Goal: Task Accomplishment & Management: Use online tool/utility

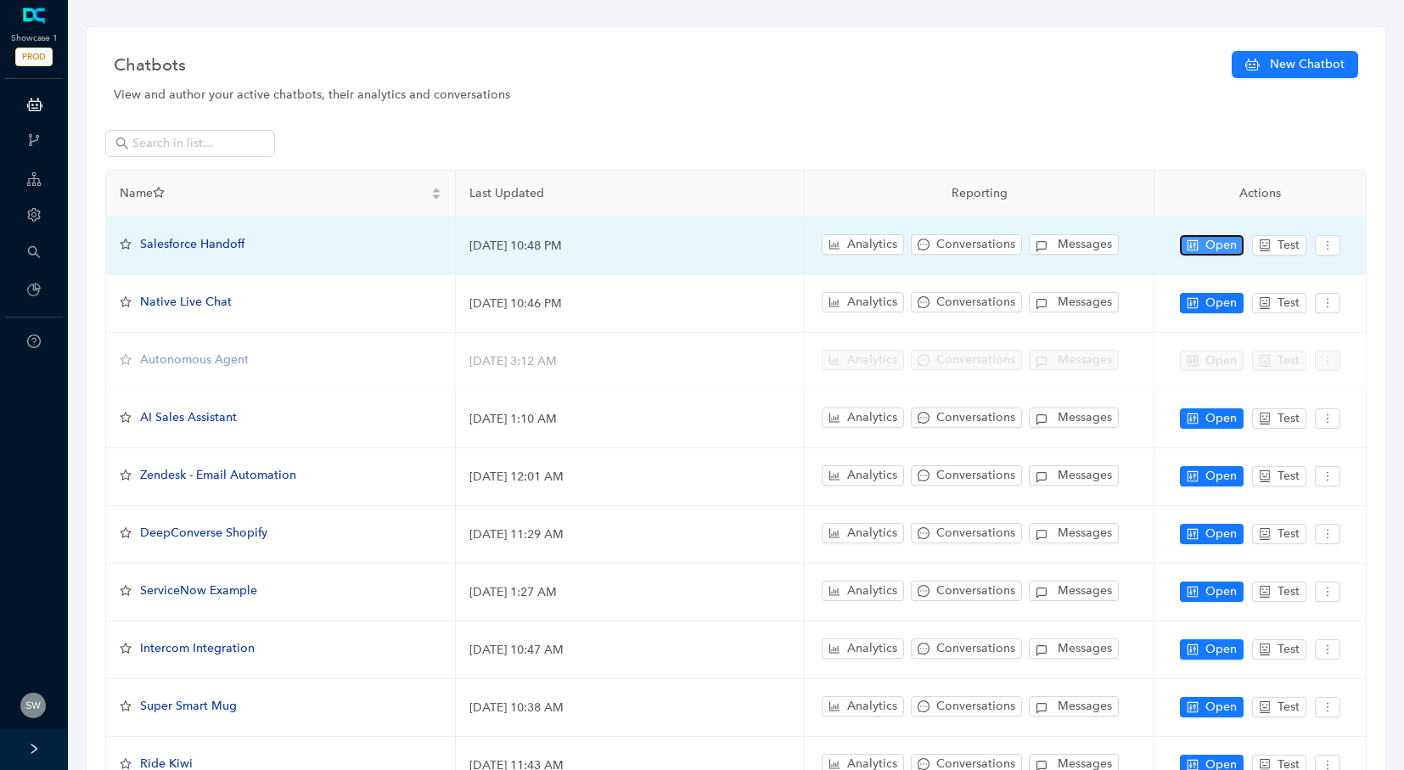
click at [1218, 244] on span "Open" at bounding box center [1220, 245] width 31 height 19
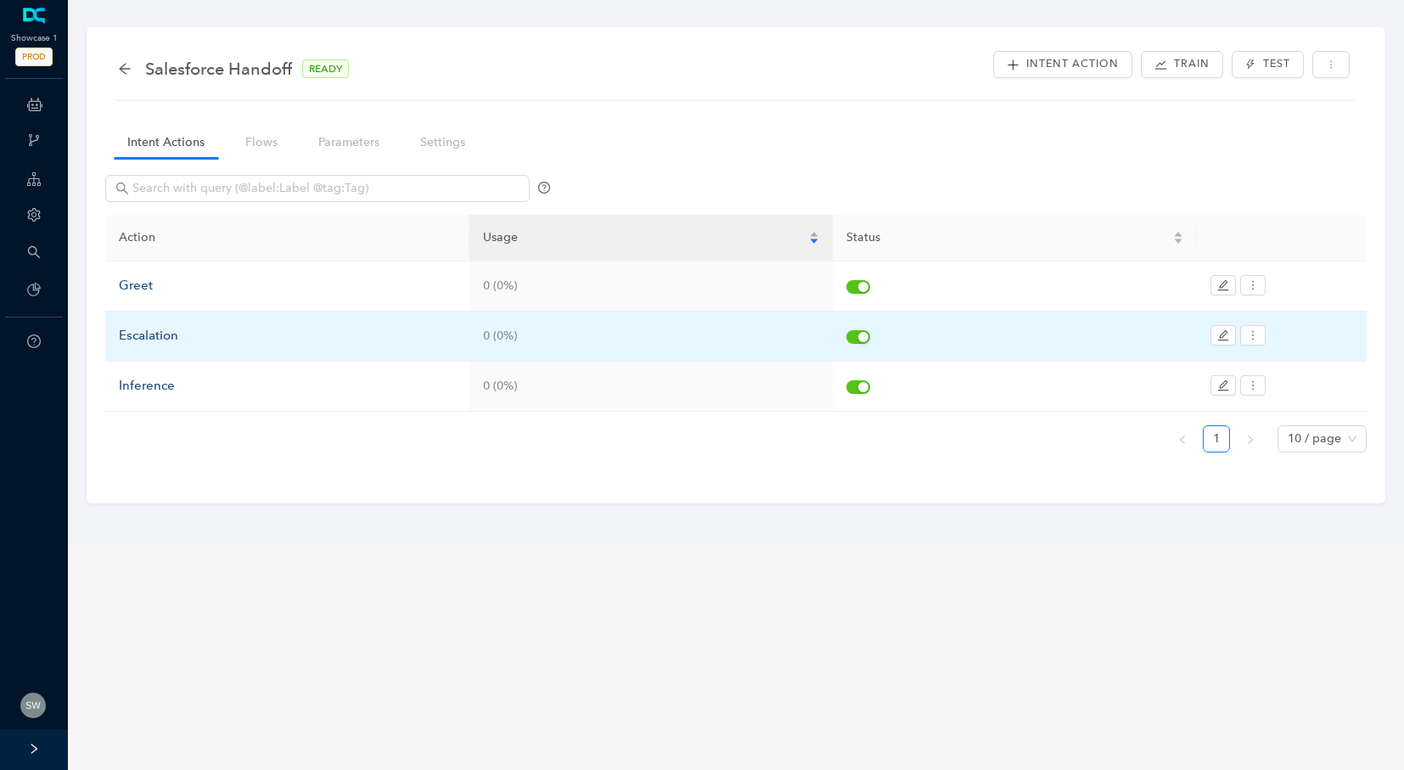
click at [152, 333] on div "Escalation" at bounding box center [287, 336] width 337 height 20
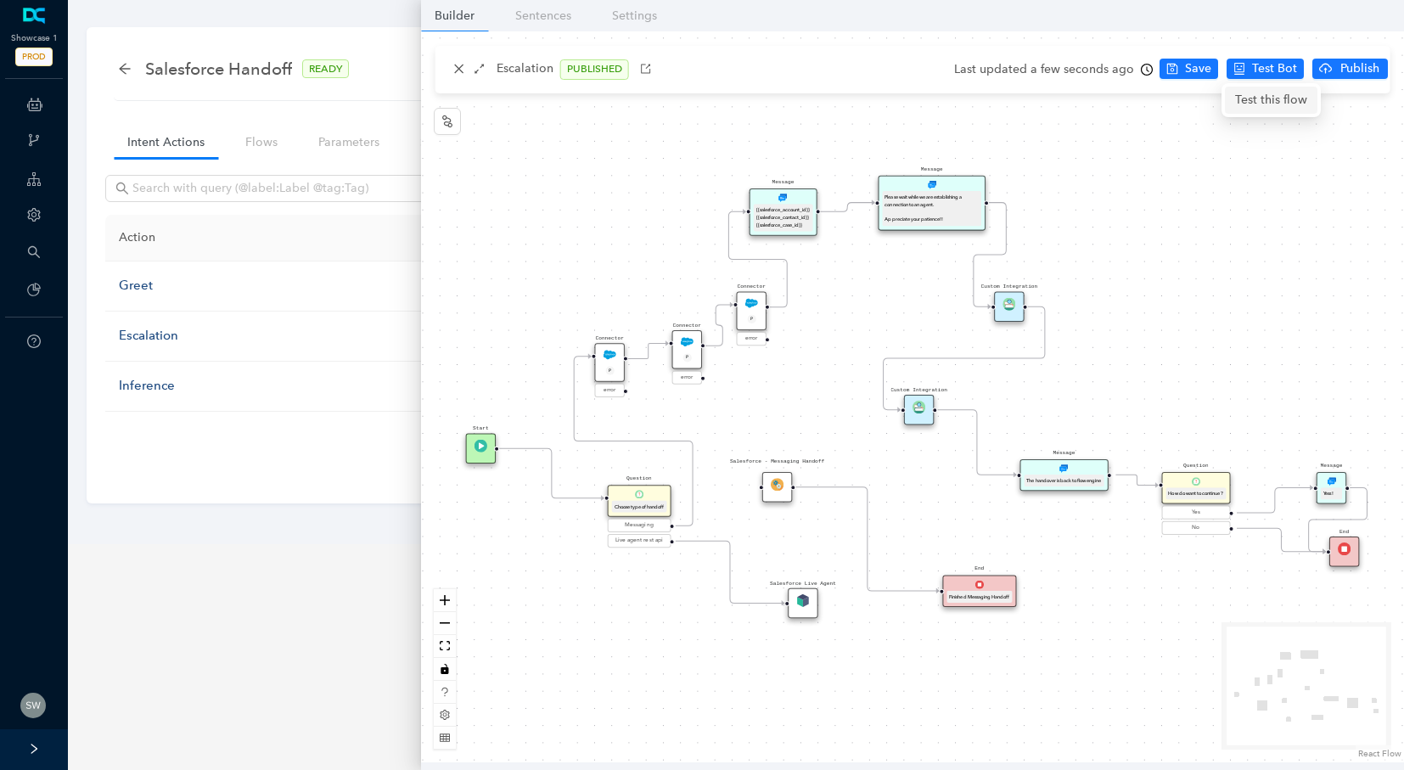
click at [1268, 97] on span "Test this flow" at bounding box center [1271, 100] width 72 height 19
click at [1264, 66] on span "Test Bot" at bounding box center [1274, 68] width 45 height 19
click at [681, 342] on img at bounding box center [687, 341] width 13 height 13
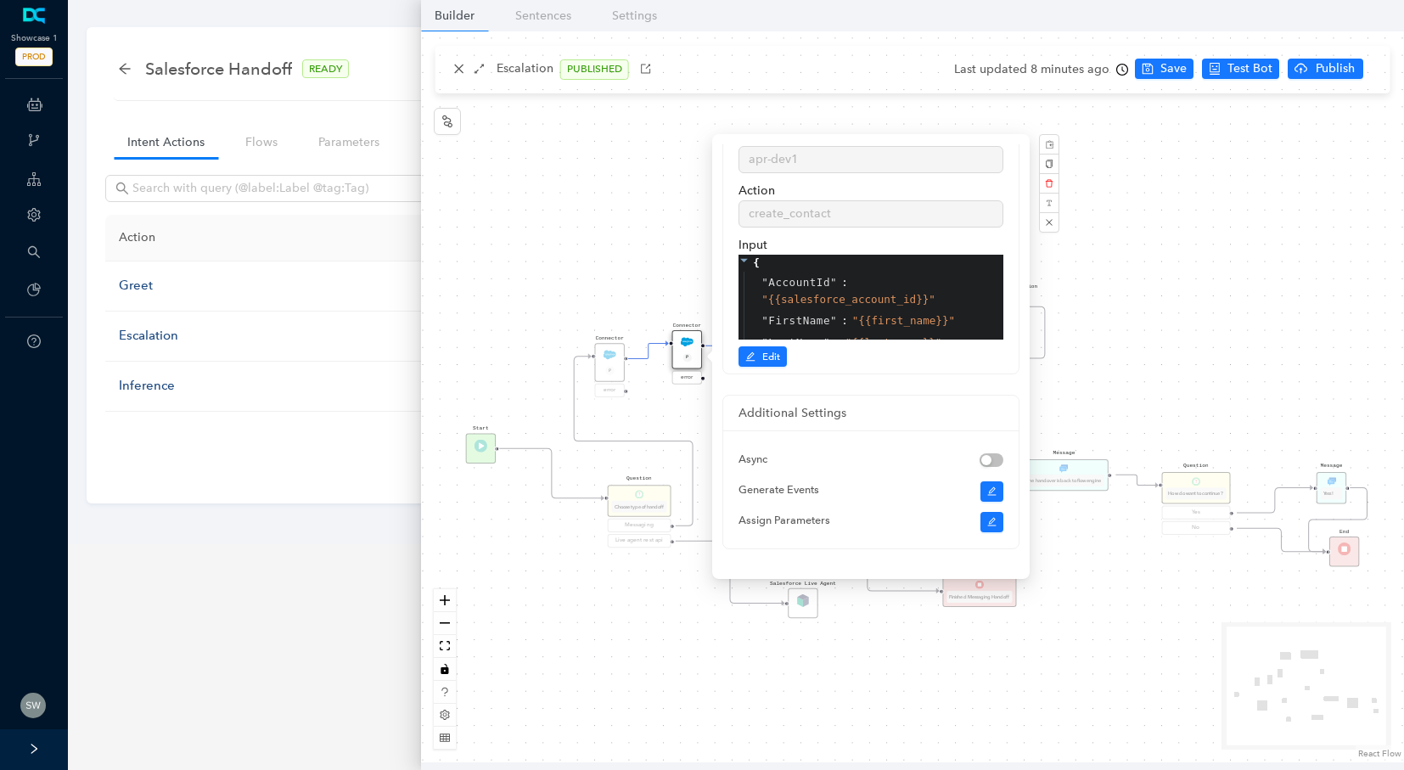
scroll to position [221, 0]
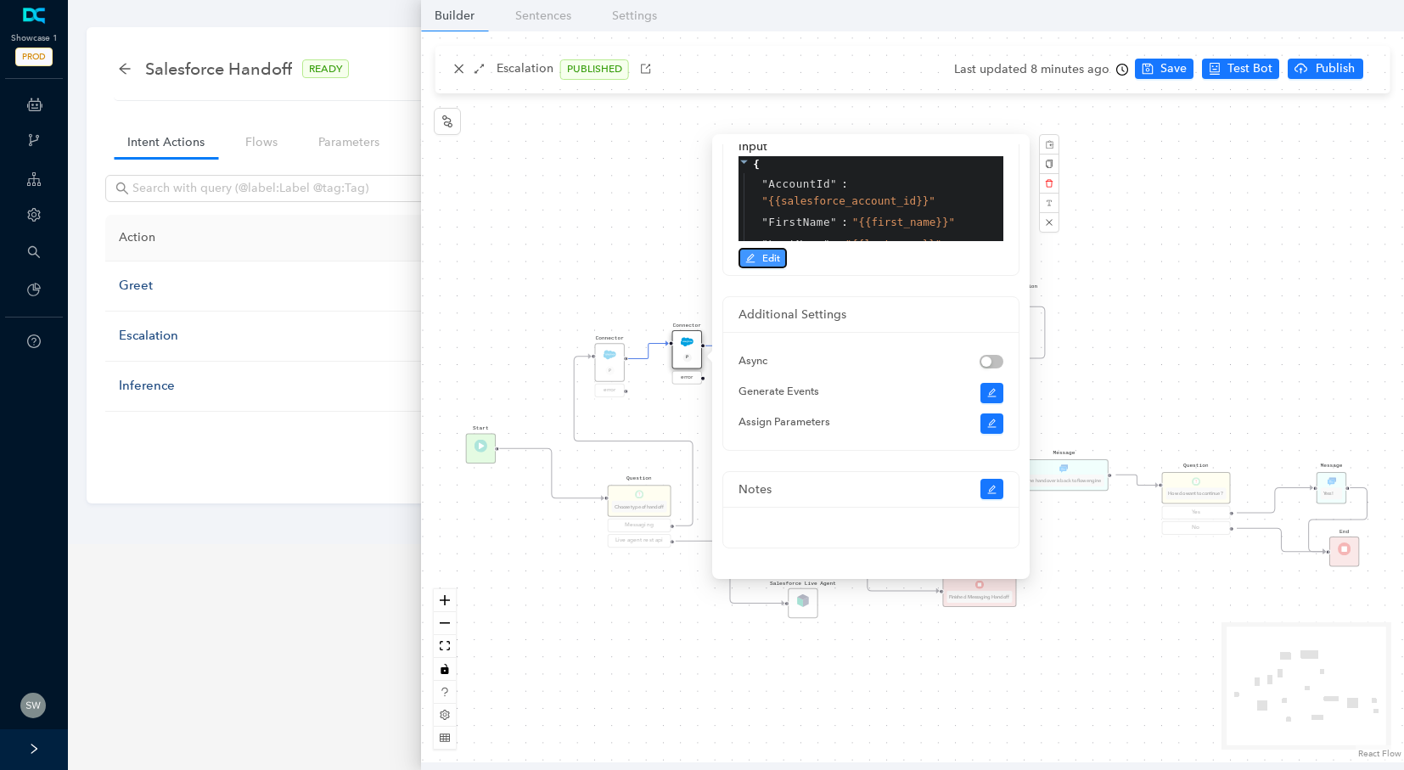
click at [771, 252] on span "Edit" at bounding box center [771, 257] width 18 height 15
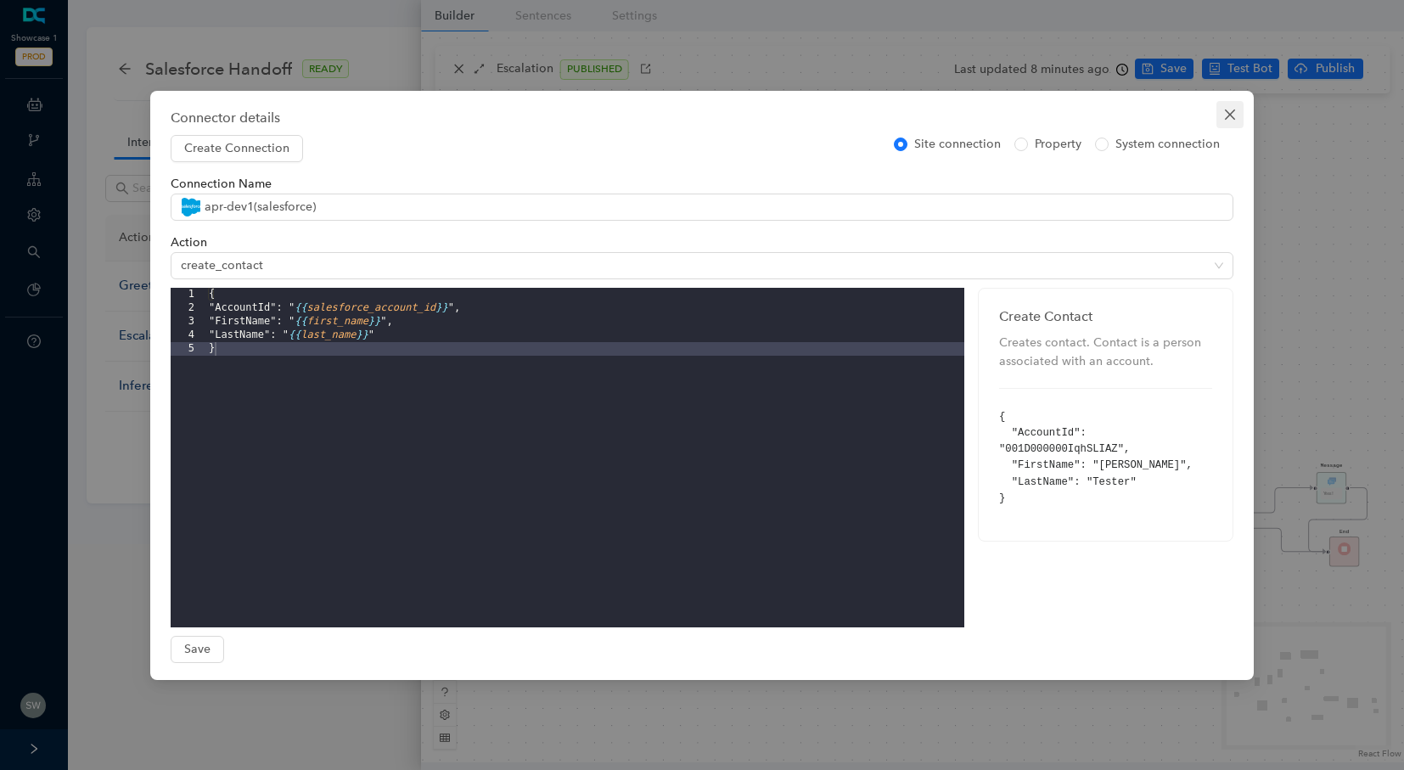
click at [1226, 117] on icon "close" at bounding box center [1230, 114] width 10 height 10
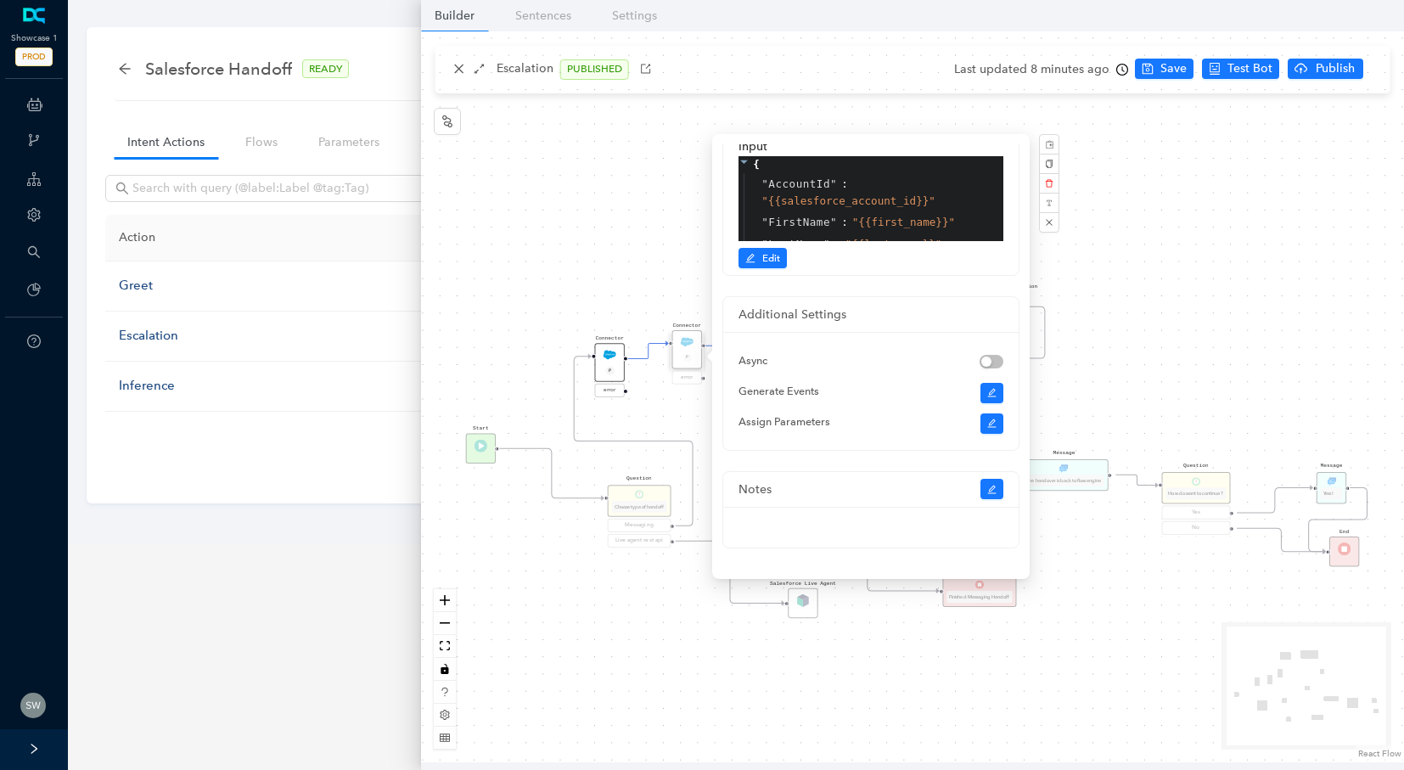
click at [603, 356] on div "Connector P error" at bounding box center [610, 371] width 30 height 56
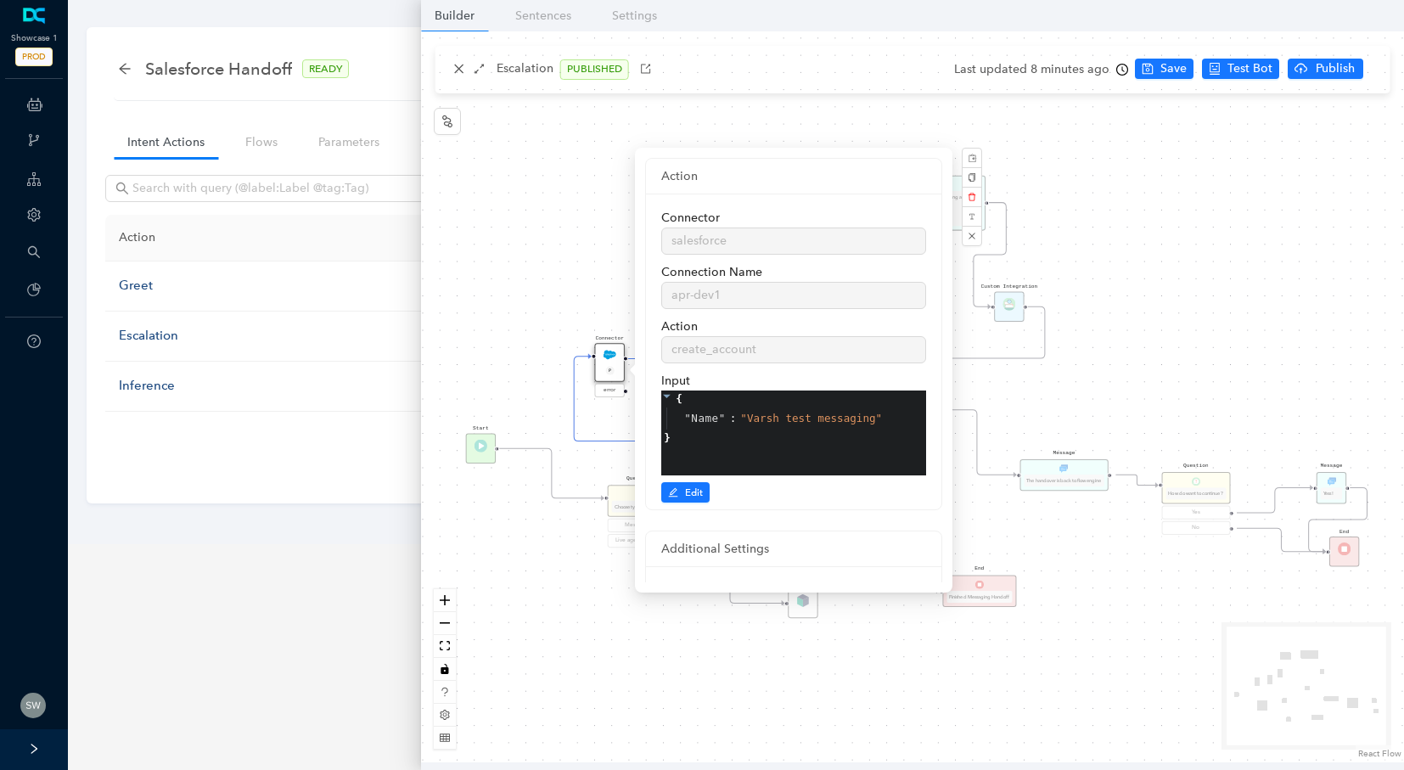
click at [681, 502] on div "Connector salesforce Connection Name apr-dev1 Action create_account Input { " N…" at bounding box center [793, 351] width 295 height 316
click at [681, 492] on button "Edit" at bounding box center [685, 492] width 48 height 20
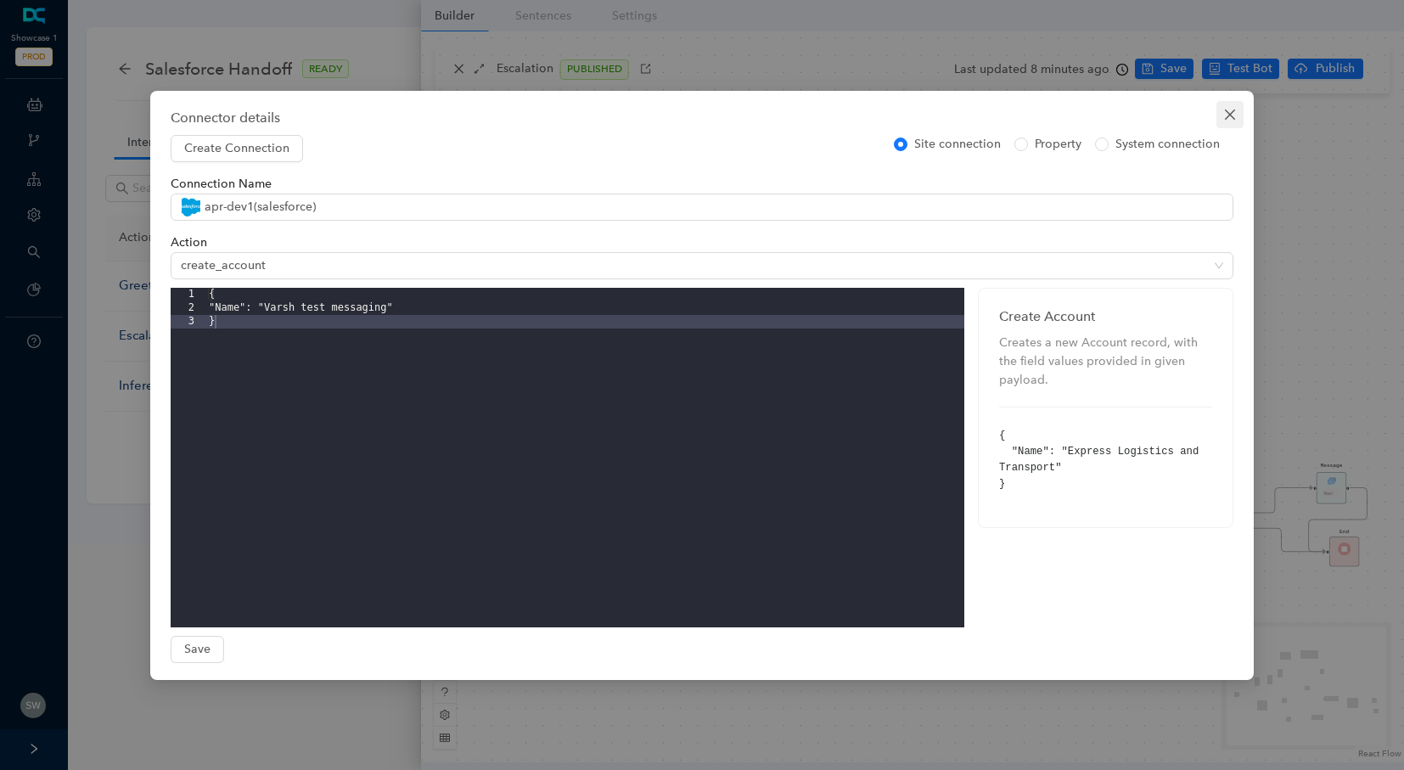
click at [1236, 117] on icon "close" at bounding box center [1230, 115] width 14 height 14
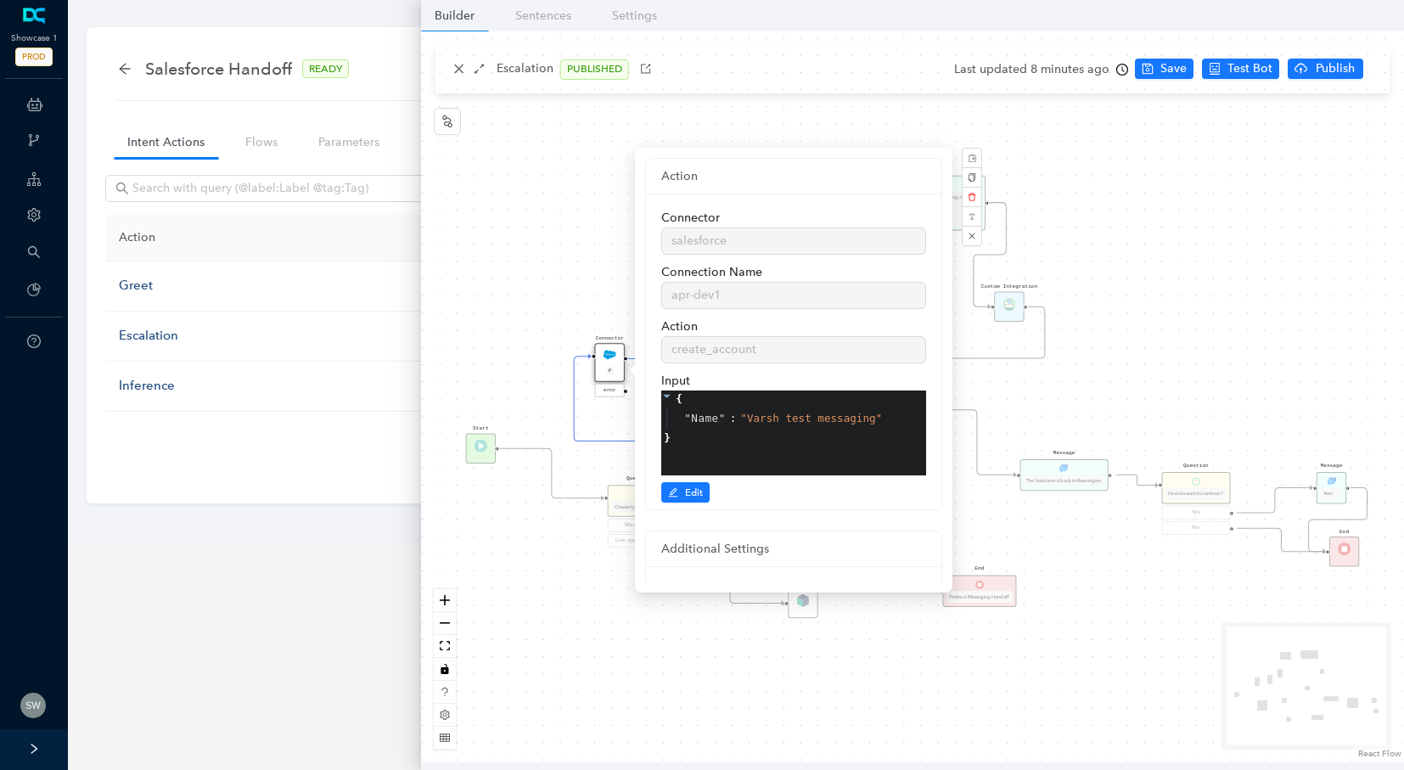
click at [603, 212] on div "Message Please wait while we are establishing a connection to an agent. Appreci…" at bounding box center [912, 396] width 983 height 731
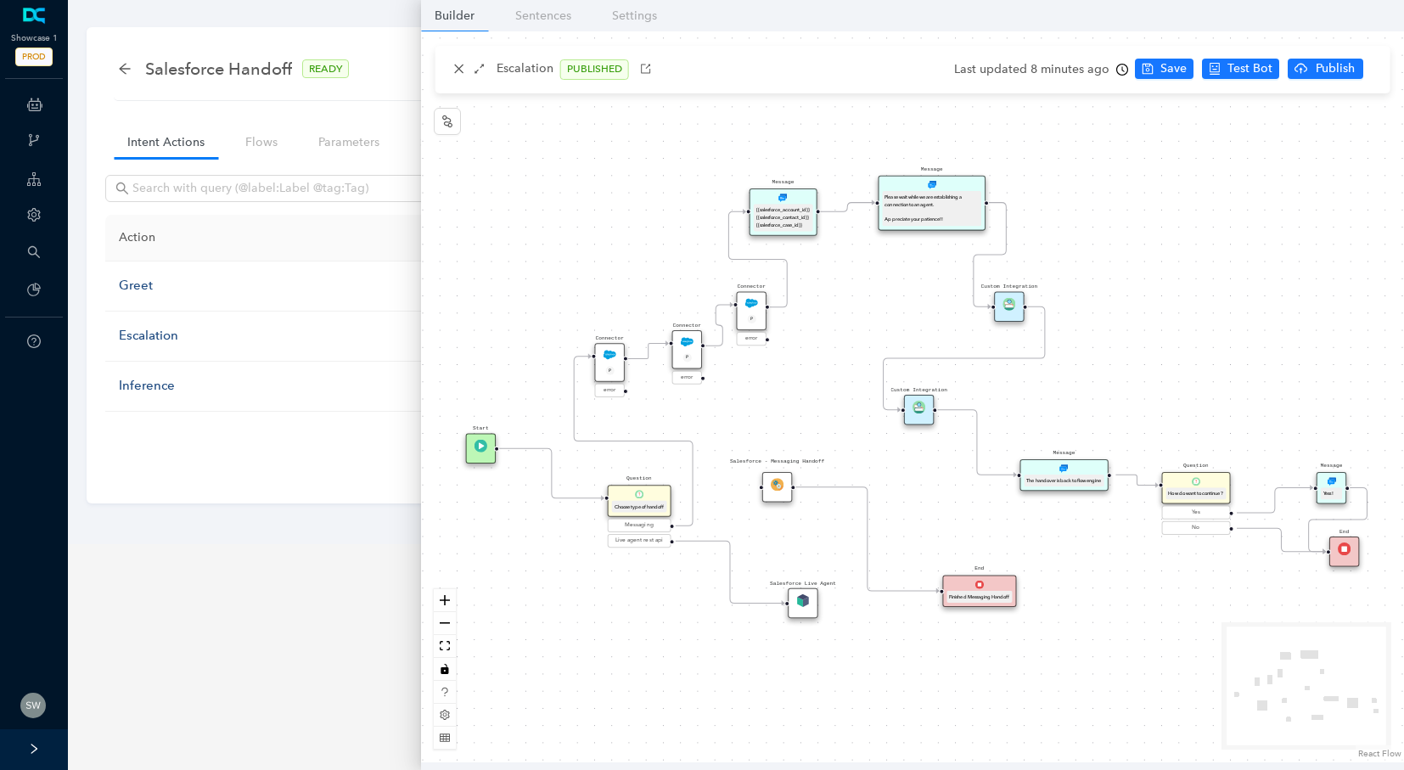
click at [744, 315] on div "P" at bounding box center [752, 320] width 20 height 10
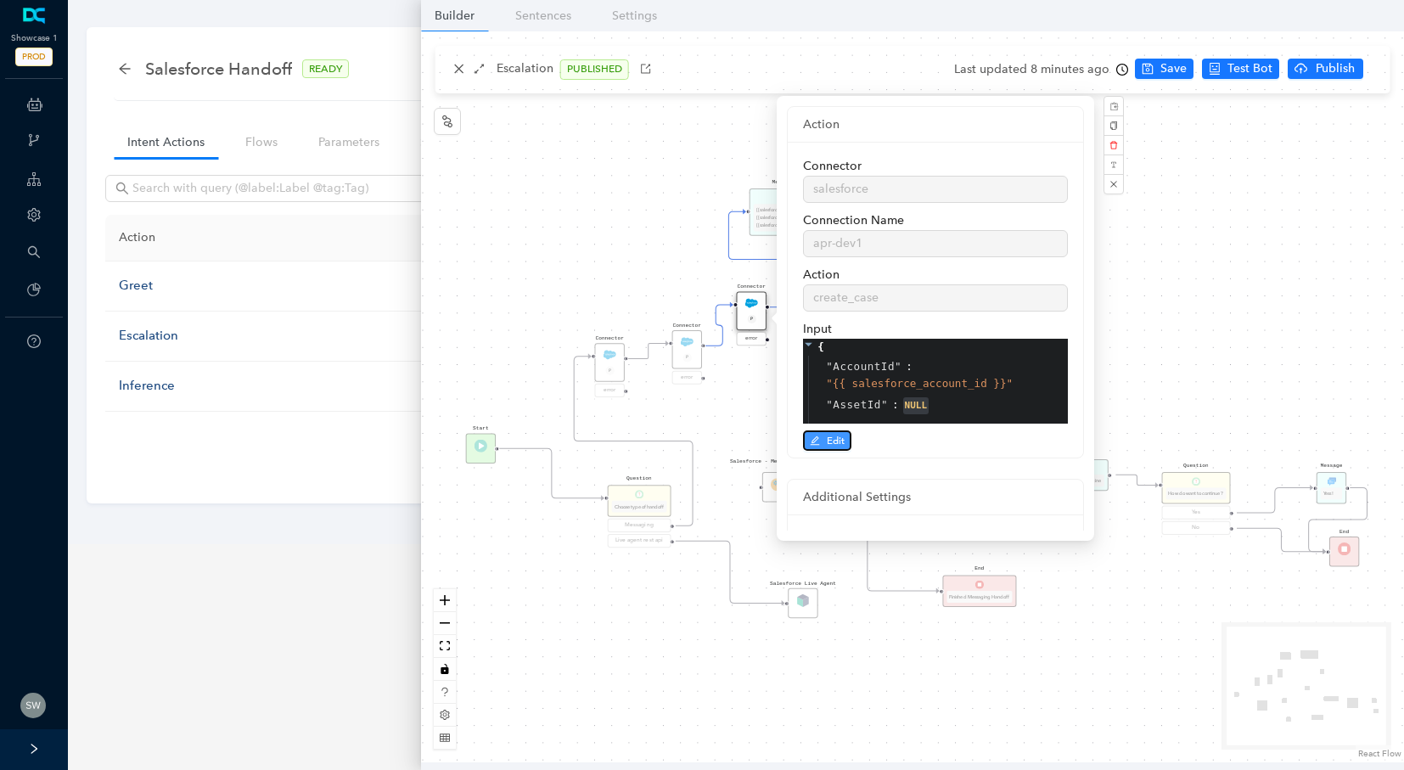
click at [837, 447] on span "Edit" at bounding box center [836, 440] width 18 height 15
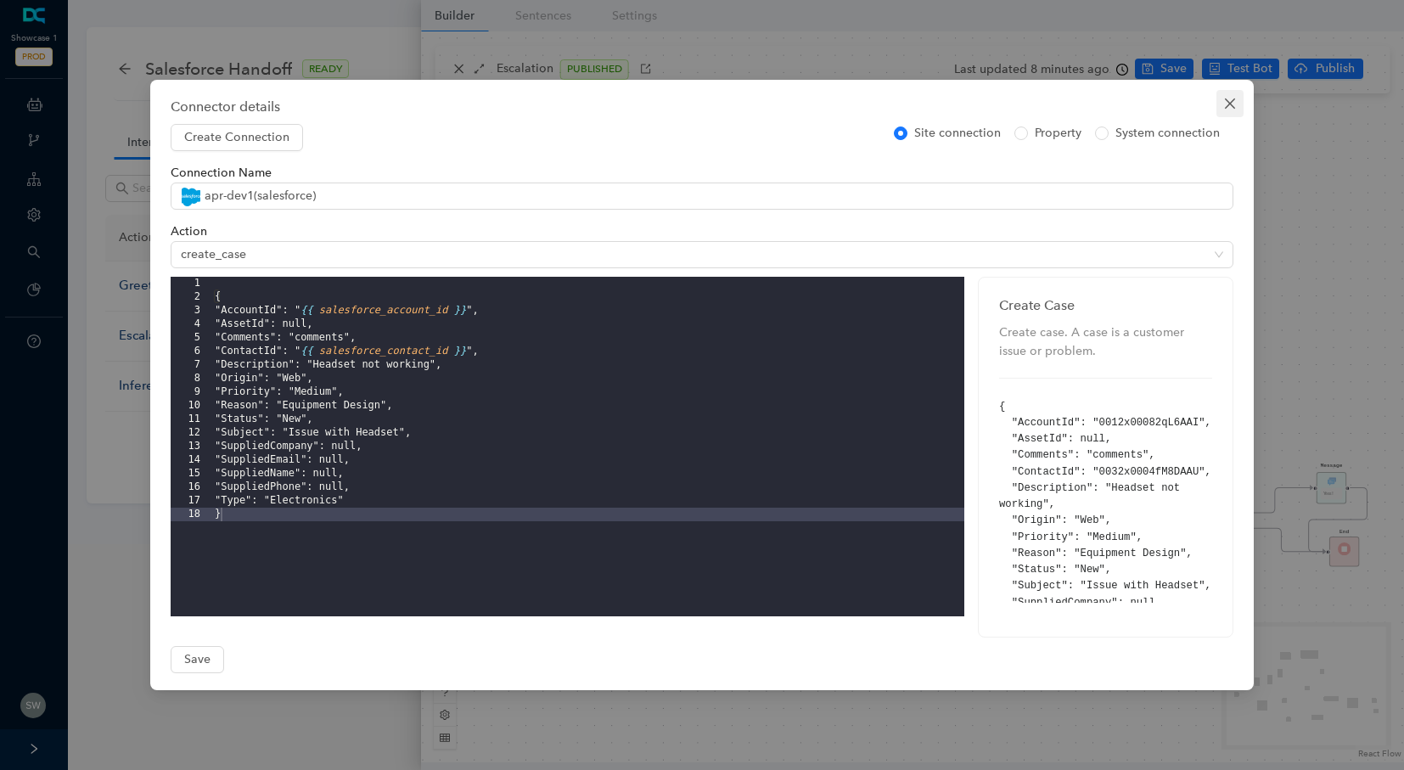
click at [1233, 104] on icon "close" at bounding box center [1230, 104] width 14 height 14
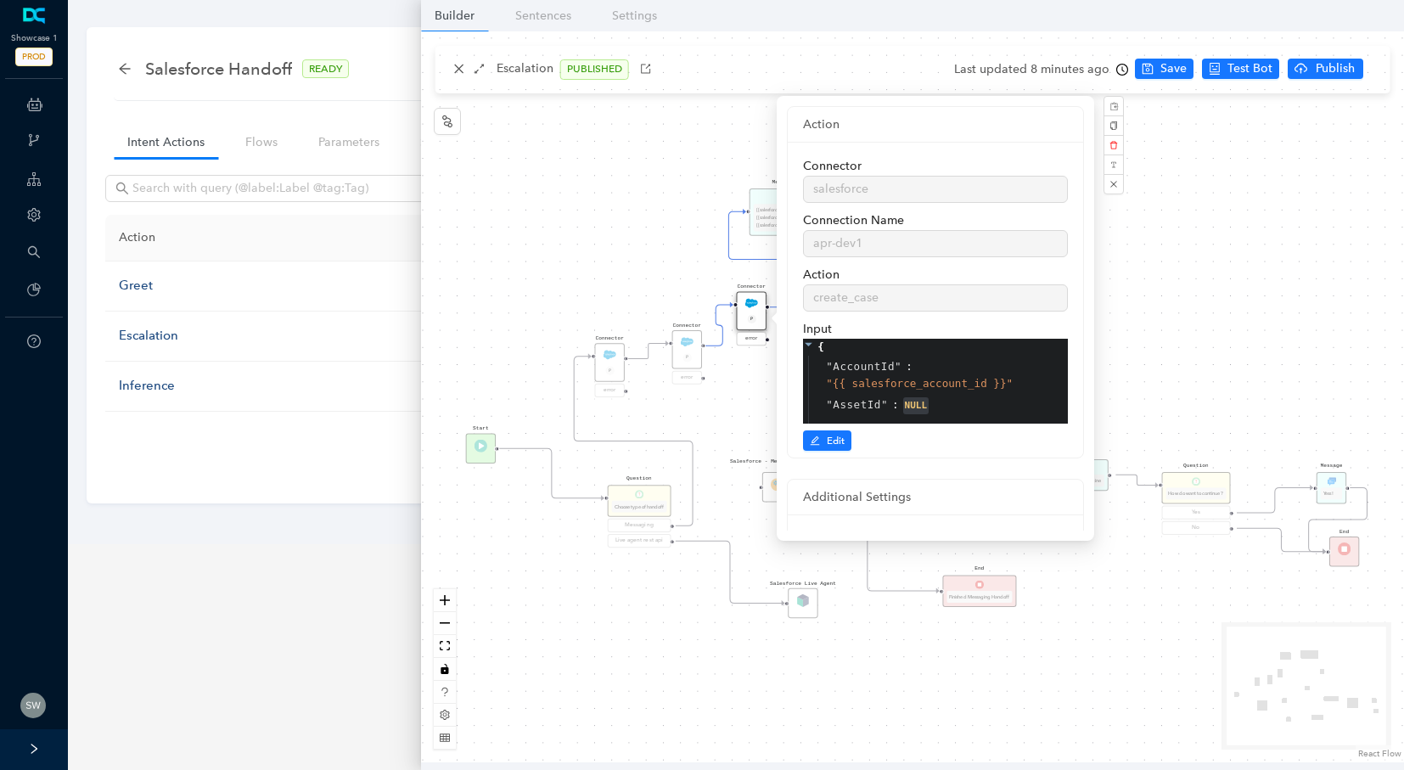
click at [1227, 233] on div "Message Please wait while we are establishing a connection to an agent. Appreci…" at bounding box center [912, 396] width 983 height 731
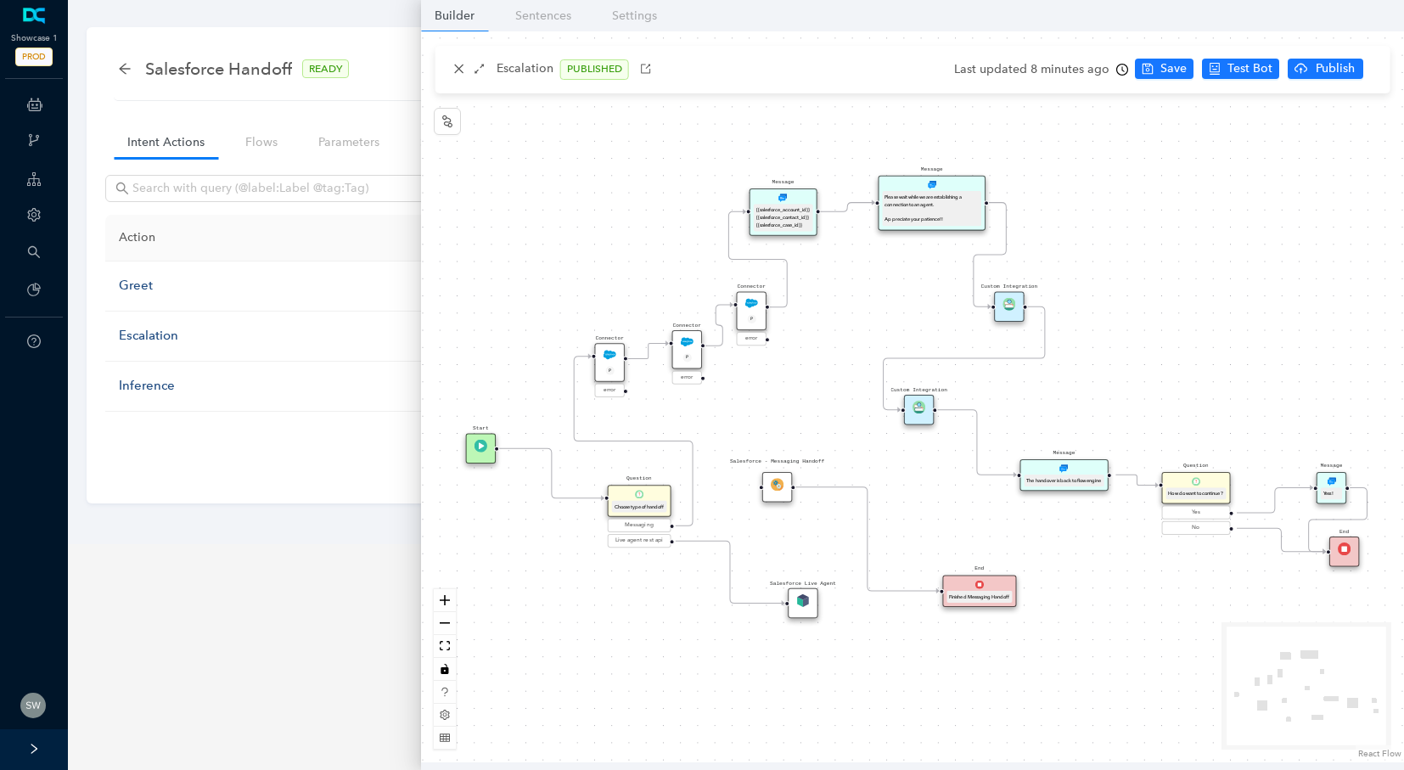
click at [773, 493] on div "Salesforce - Messaging Handoff" at bounding box center [777, 487] width 30 height 30
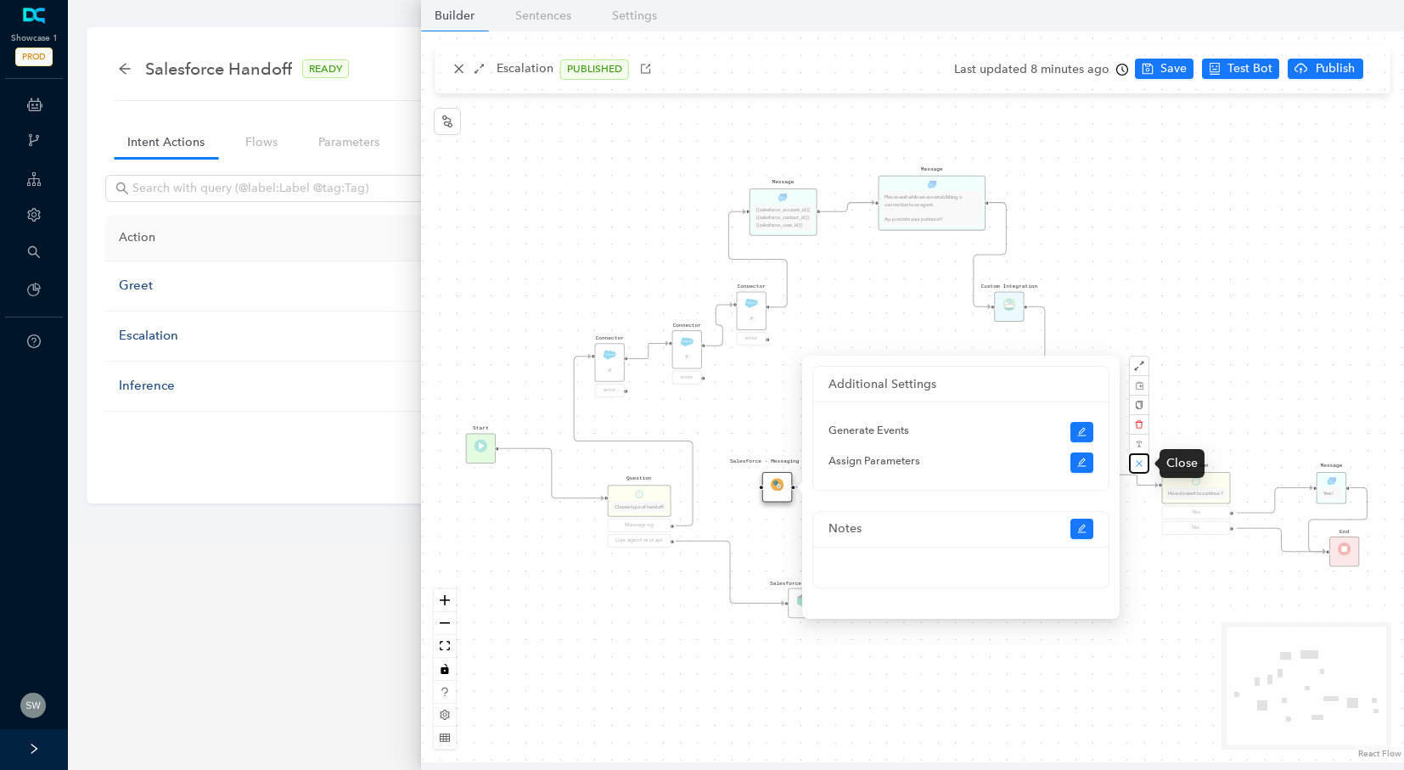
click at [1129, 463] on button "button" at bounding box center [1139, 463] width 20 height 20
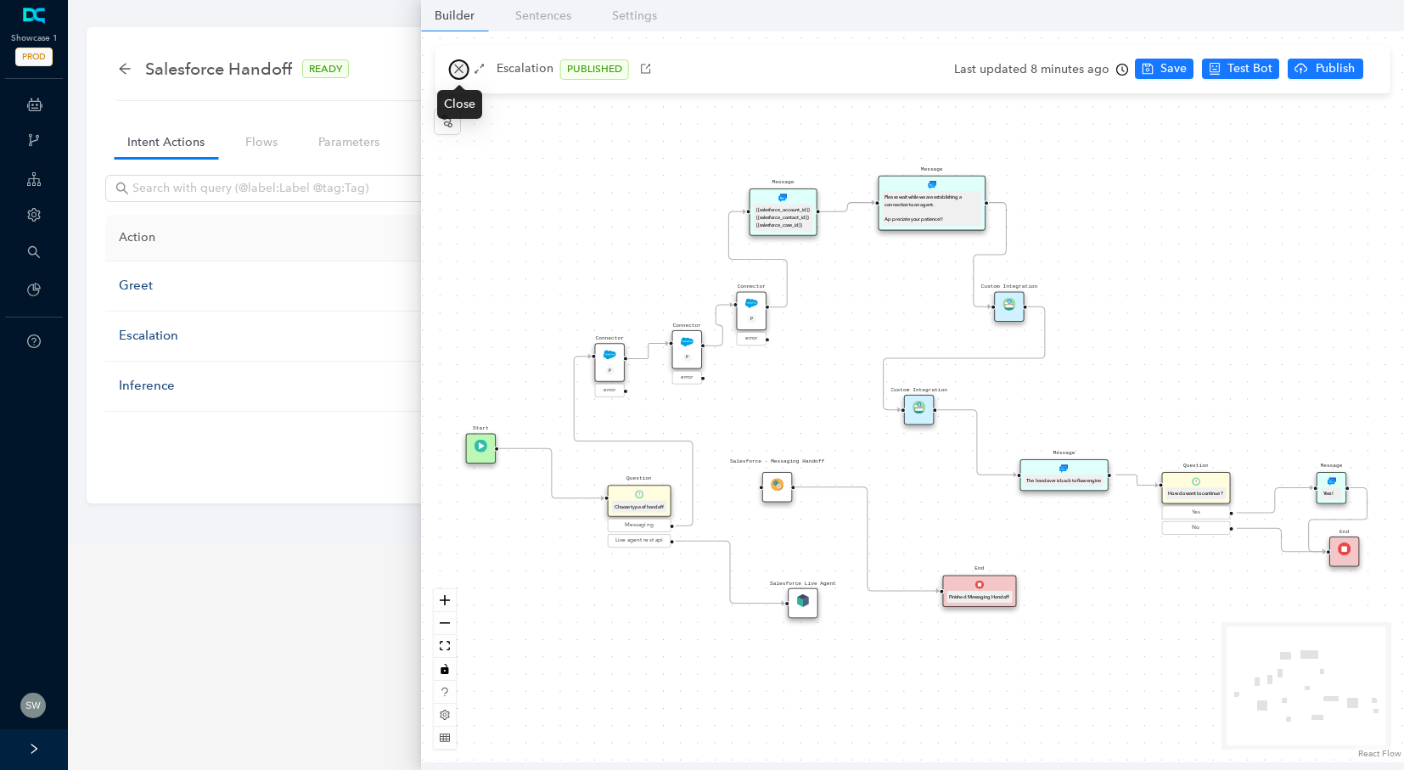
click at [457, 74] on icon "close" at bounding box center [459, 69] width 12 height 12
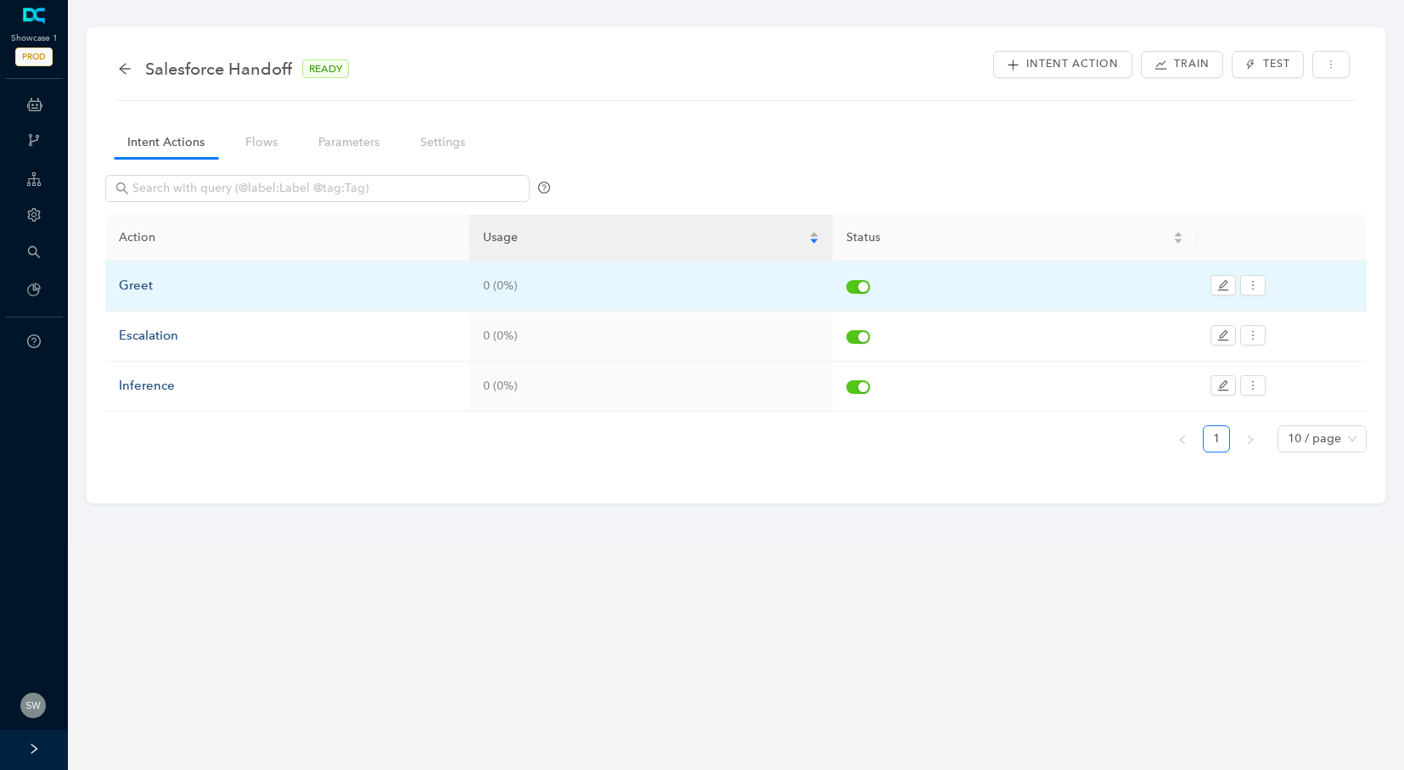
click at [154, 286] on div "Greet" at bounding box center [287, 286] width 337 height 20
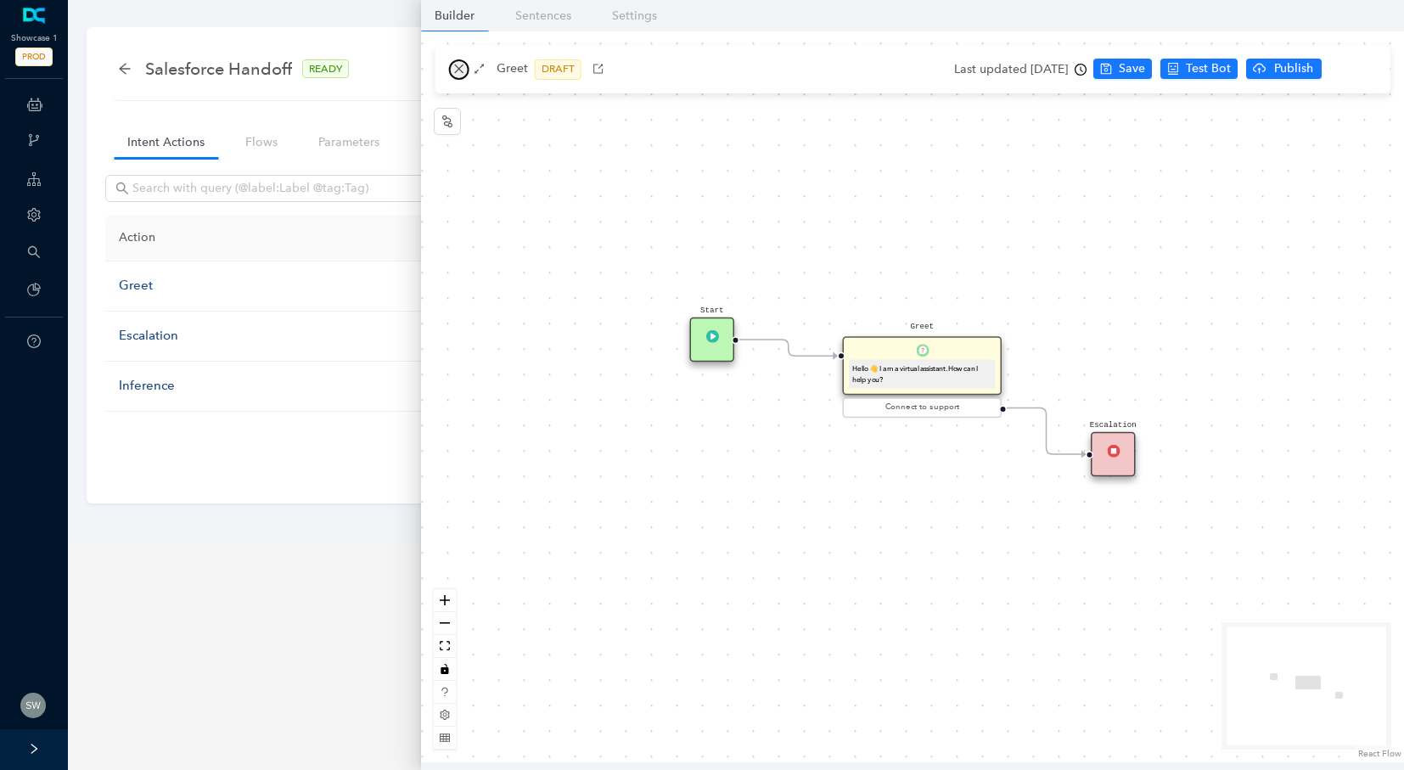
click at [456, 63] on button "button" at bounding box center [459, 69] width 20 height 20
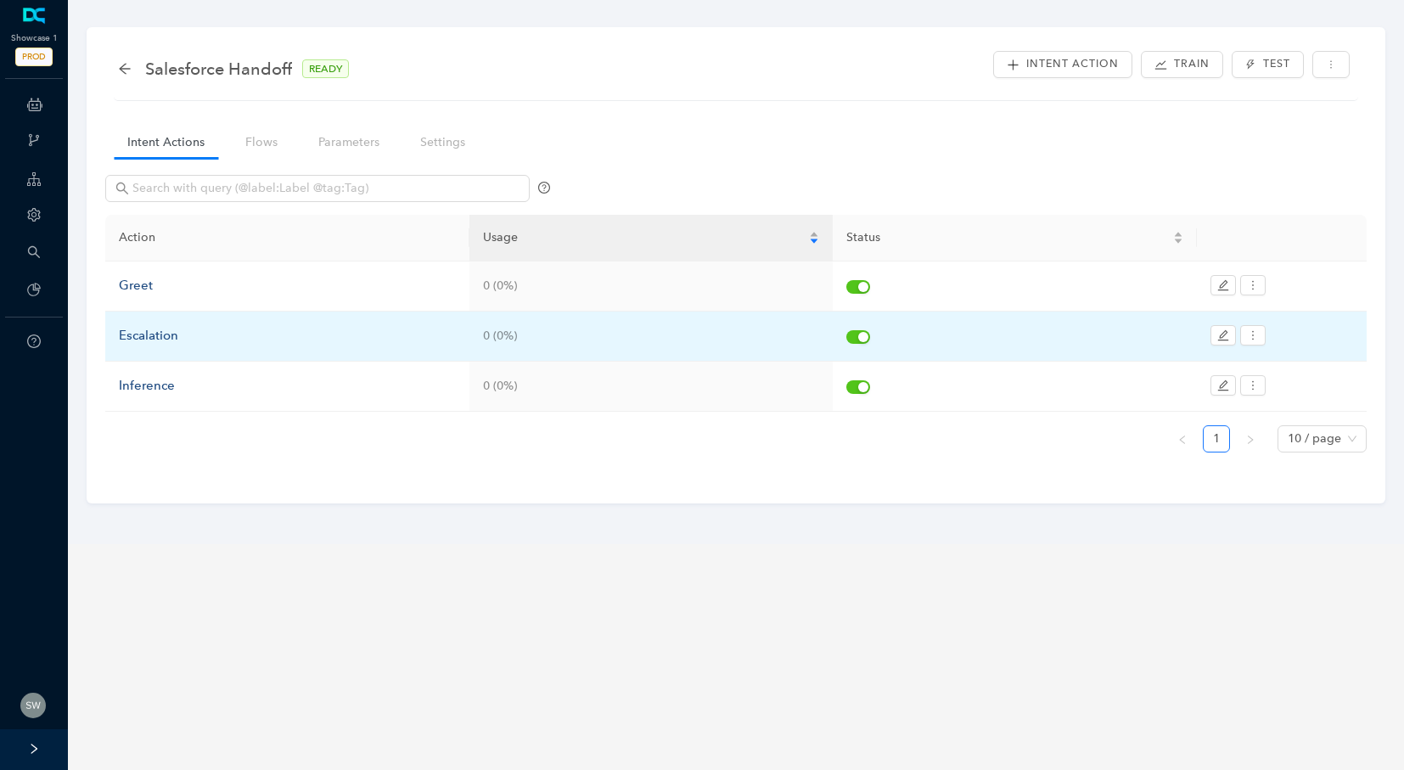
click at [132, 333] on div "Escalation" at bounding box center [287, 336] width 337 height 20
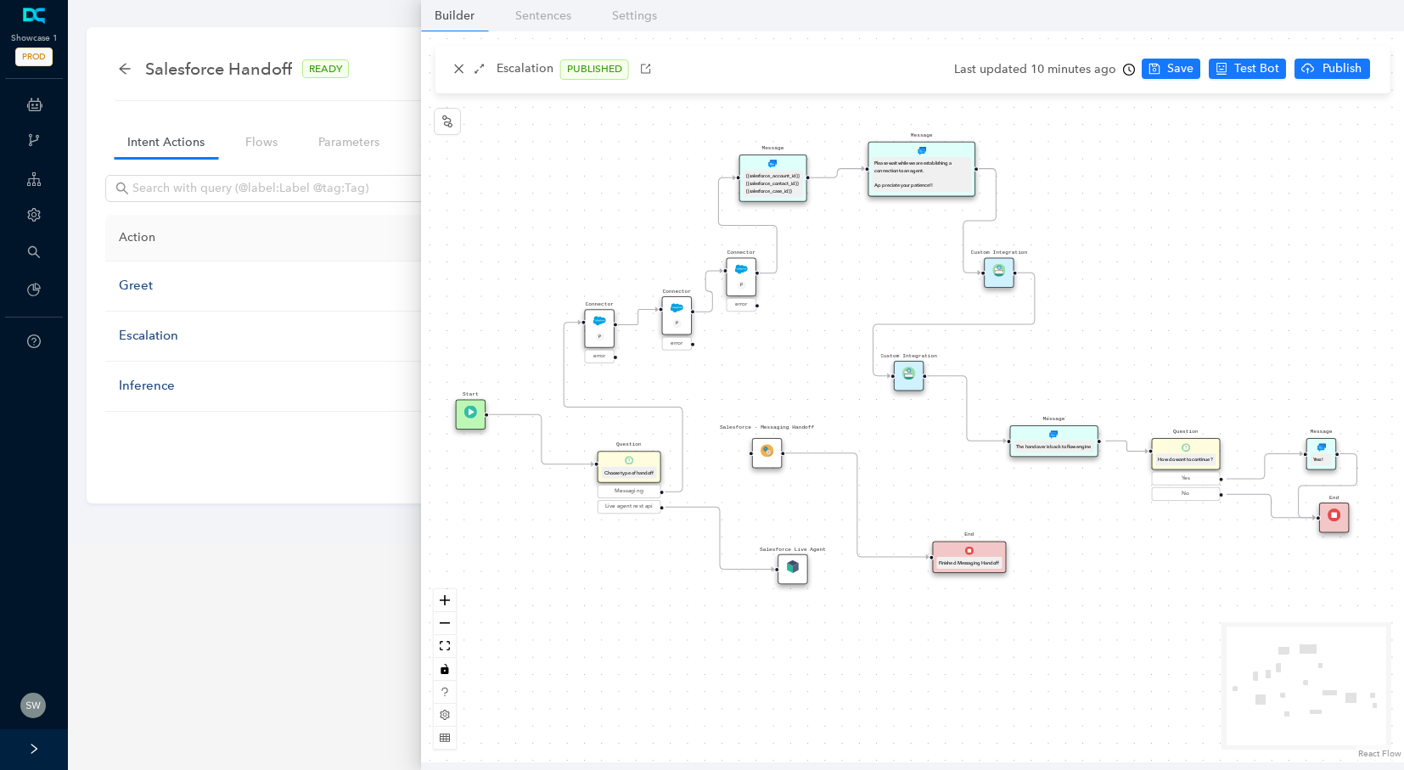
click at [1192, 307] on div "Message Please wait while we are establishing a connection to an agent. Appreci…" at bounding box center [912, 396] width 983 height 731
click at [910, 374] on img at bounding box center [907, 369] width 13 height 13
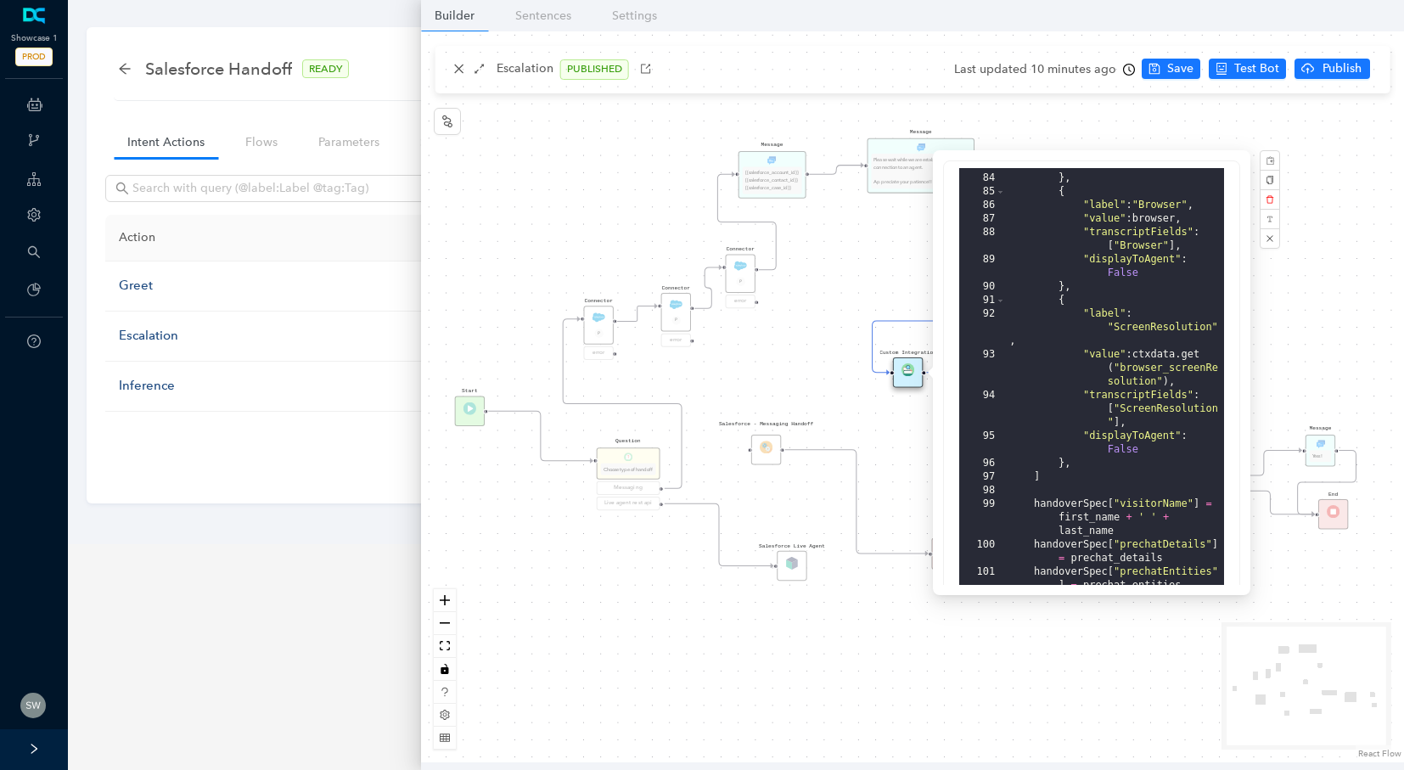
scroll to position [305, 0]
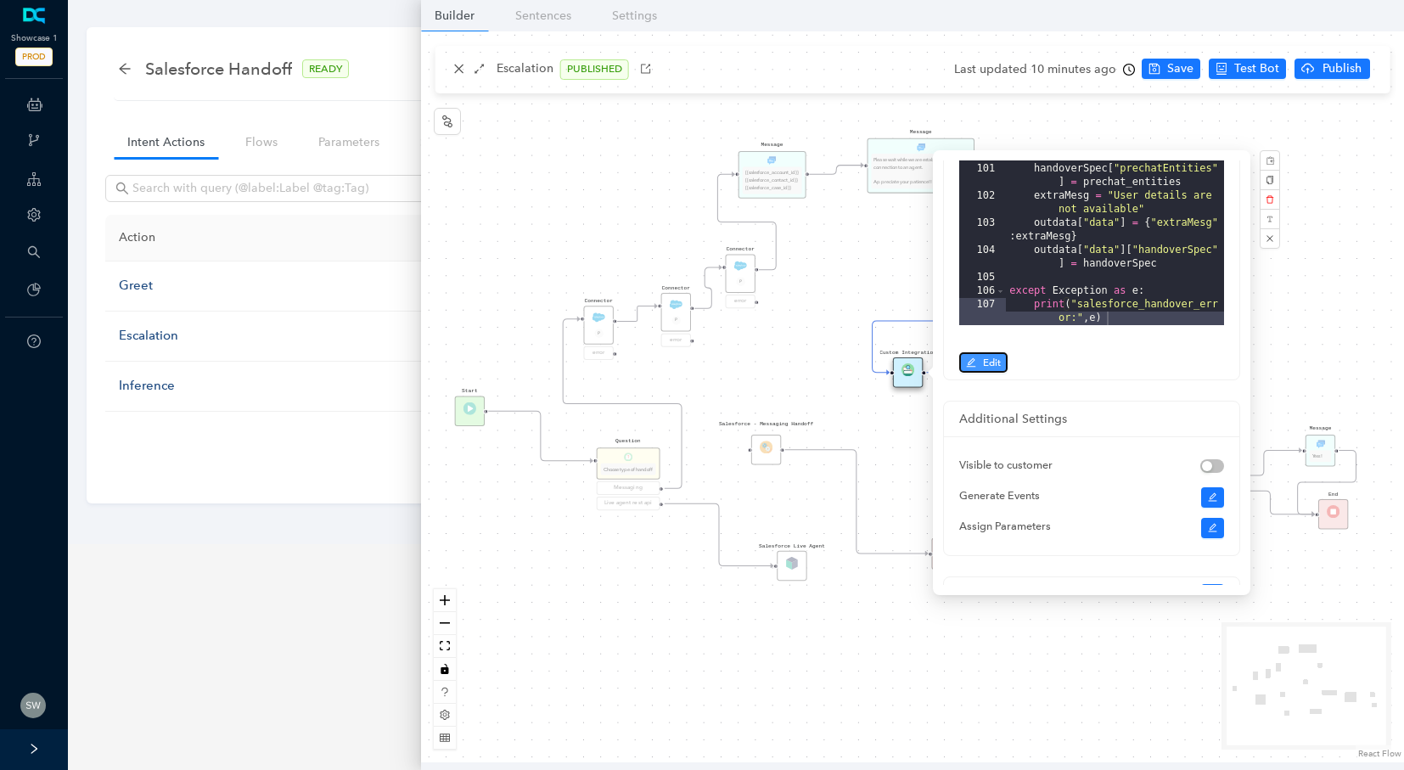
click at [989, 363] on span "Edit" at bounding box center [992, 362] width 18 height 15
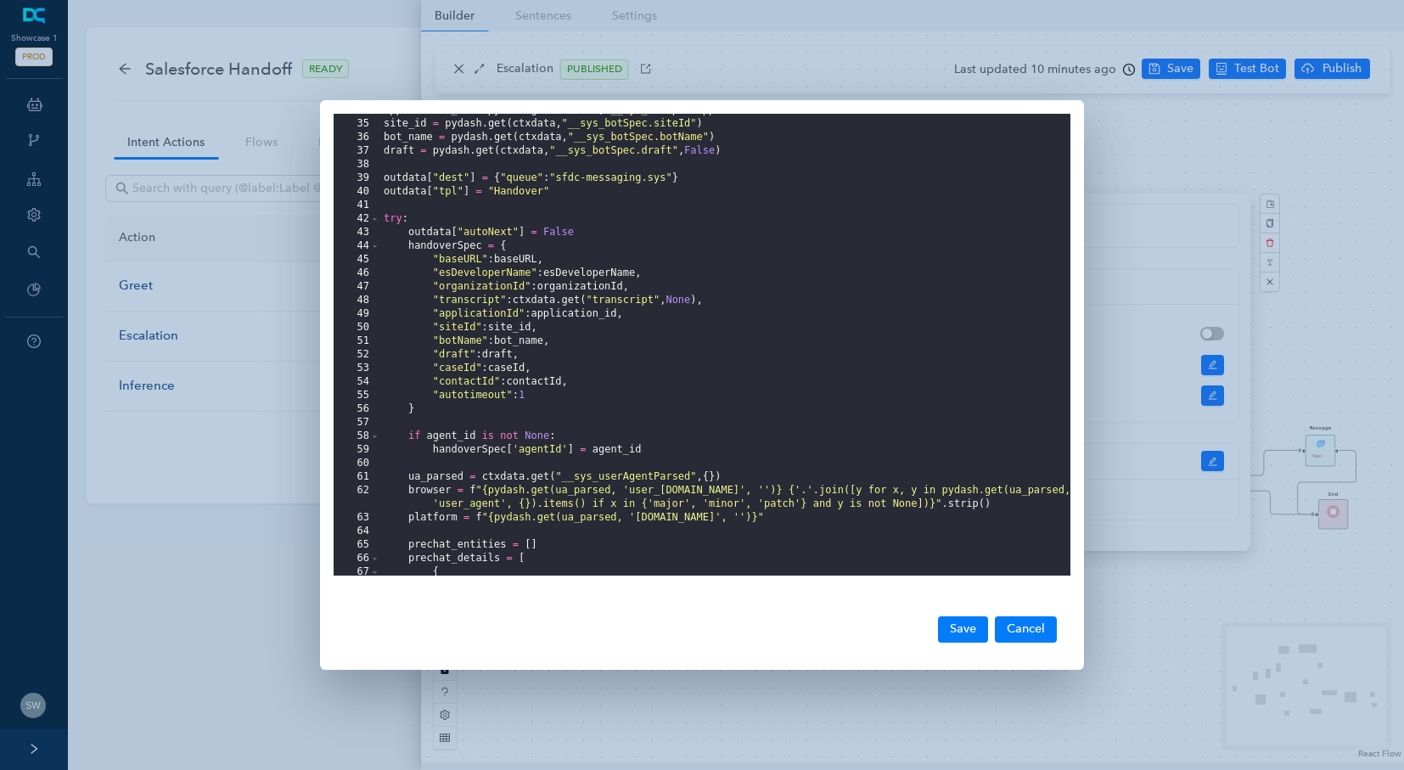
scroll to position [509, 0]
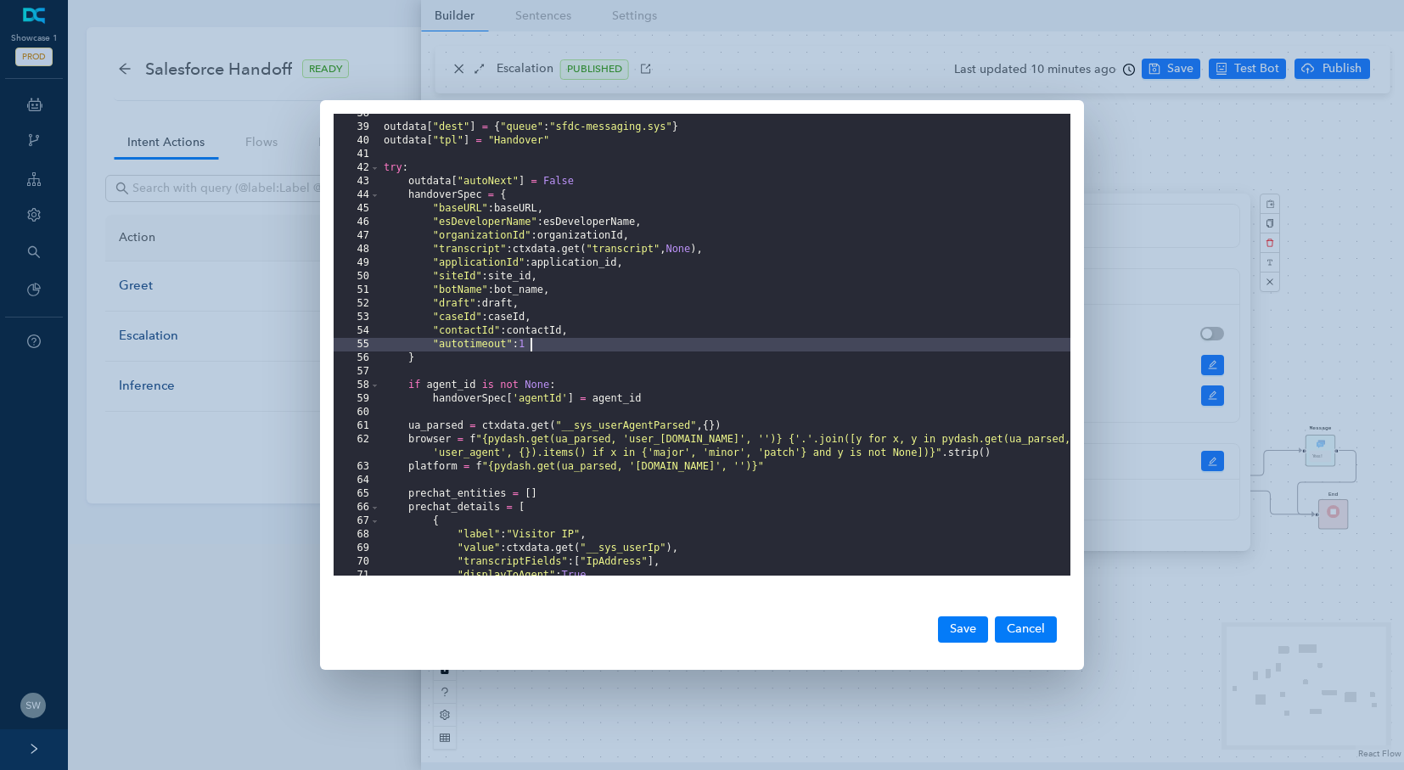
drag, startPoint x: 543, startPoint y: 346, endPoint x: 532, endPoint y: 347, distance: 11.1
click at [532, 347] on div "outdata [ "dest" ] = { "queue" : "sfdc-messaging.sys" } outdata [ "tpl" ] = "Ha…" at bounding box center [725, 351] width 690 height 489
click at [537, 347] on div "outdata [ "dest" ] = { "queue" : "sfdc-messaging.sys" } outdata [ "tpl" ] = "Ha…" at bounding box center [725, 351] width 690 height 489
click at [589, 350] on div "outdata [ "dest" ] = { "queue" : "sfdc-messaging.sys" } outdata [ "tpl" ] = "Ha…" at bounding box center [725, 351] width 690 height 489
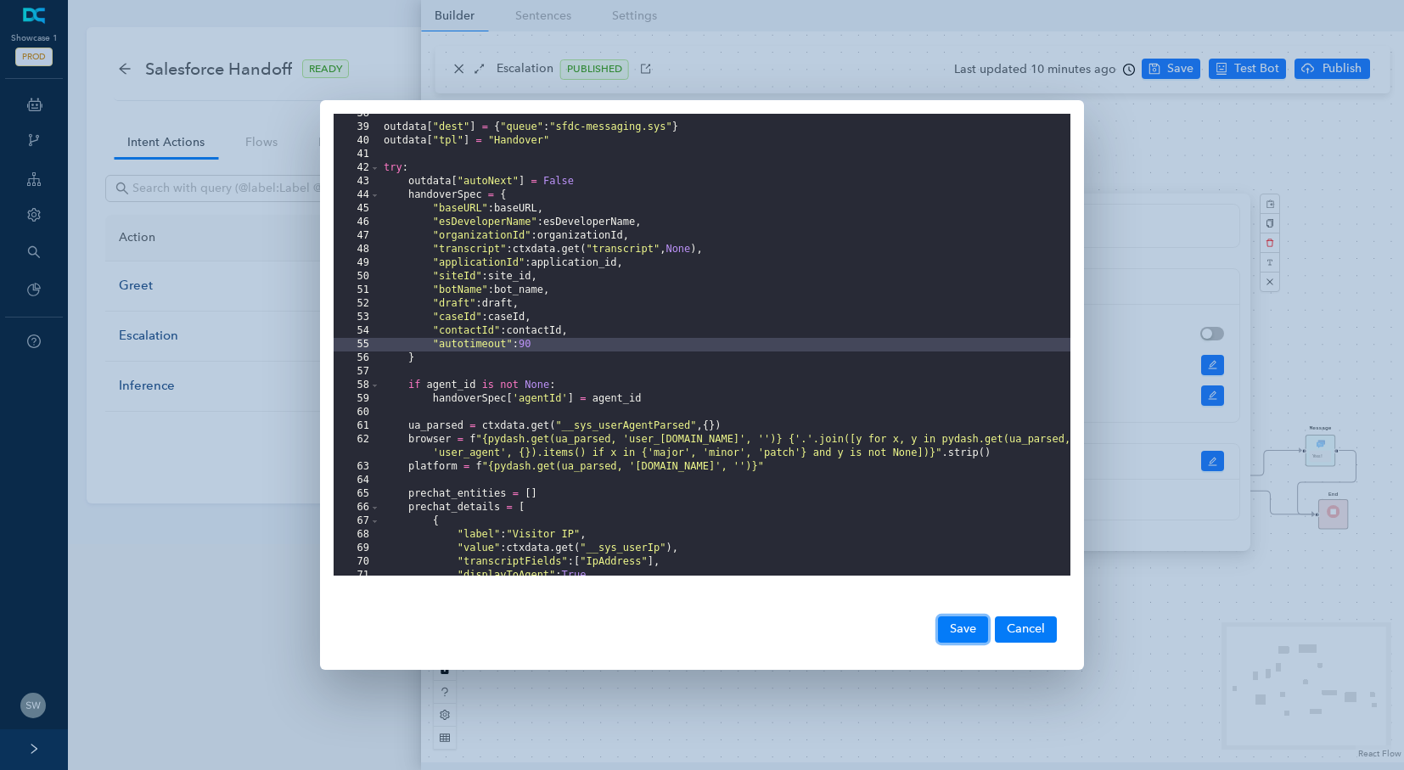
click at [942, 627] on button "Save" at bounding box center [963, 628] width 50 height 25
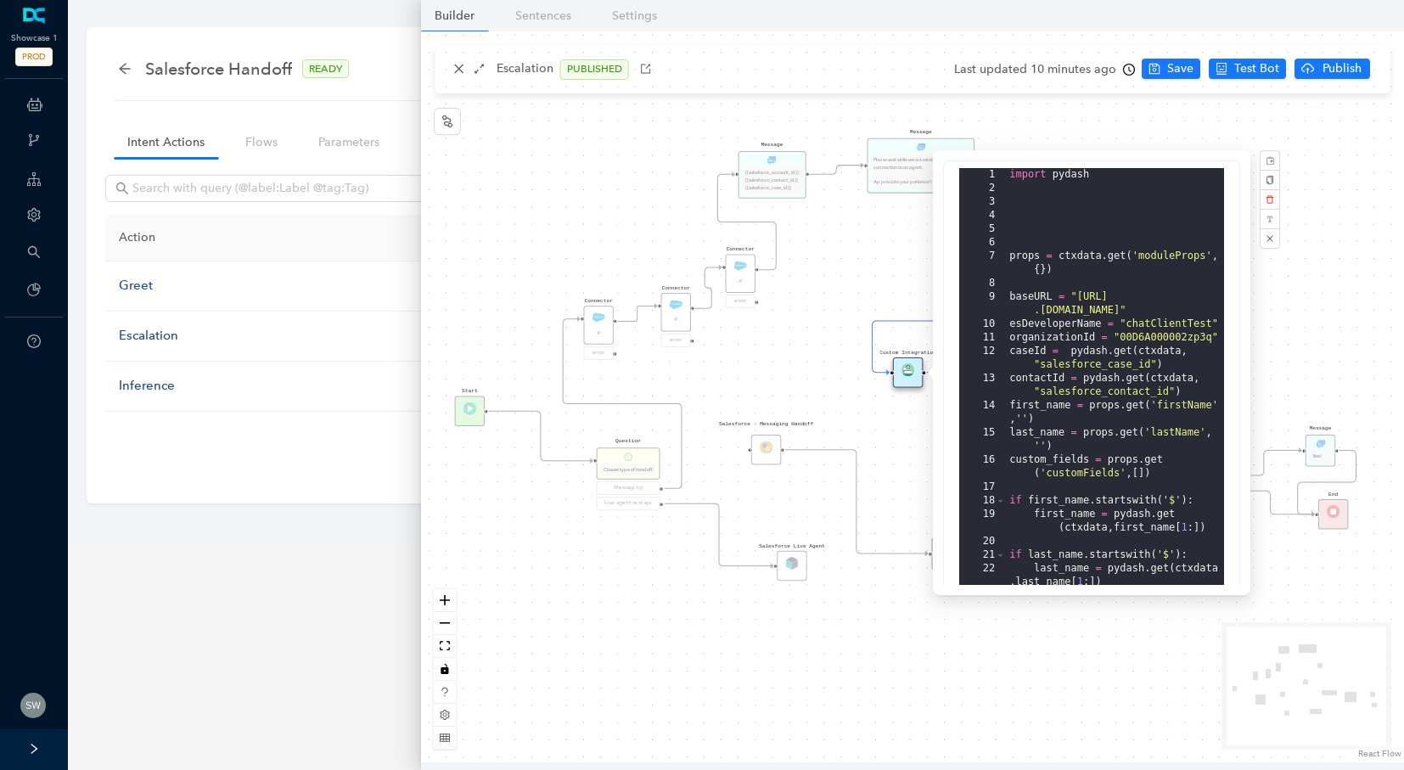
click at [844, 218] on div "Message Please wait while we are establishing a connection to an agent. Appreci…" at bounding box center [912, 396] width 983 height 731
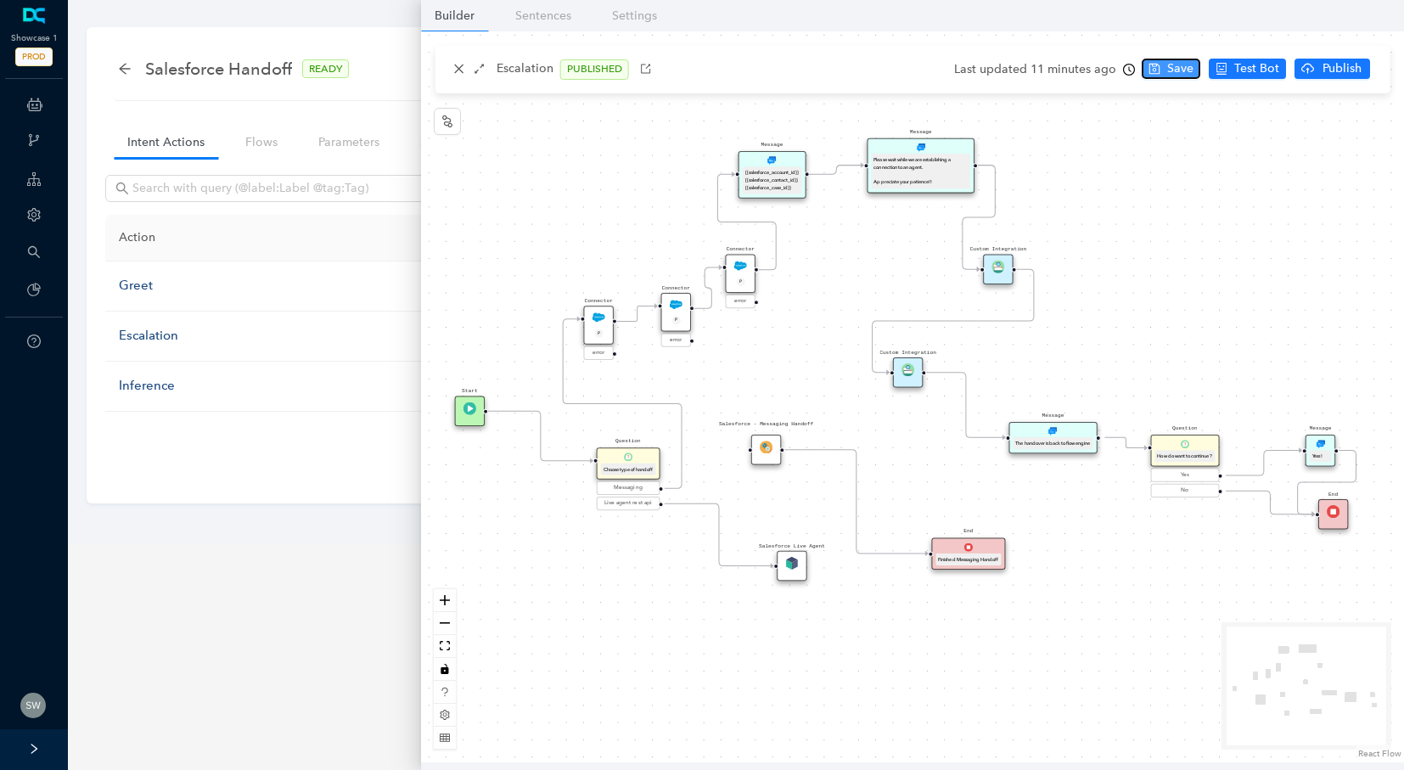
click at [1171, 65] on span "Save" at bounding box center [1180, 68] width 26 height 19
click at [1354, 74] on span "Publish" at bounding box center [1352, 68] width 42 height 19
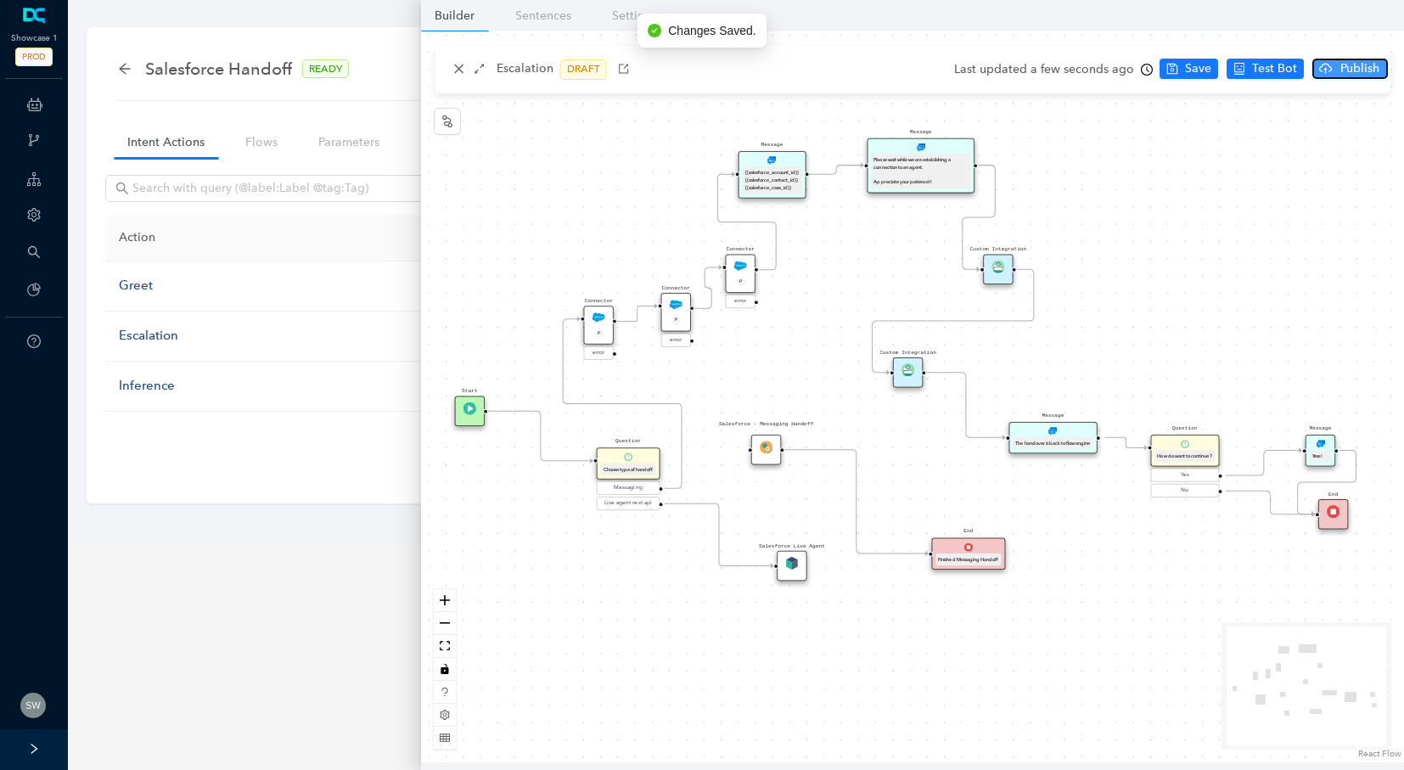
click at [1330, 65] on button "Publish" at bounding box center [1350, 69] width 76 height 20
click at [1381, 139] on span "Yes" at bounding box center [1379, 135] width 19 height 19
click at [909, 365] on img at bounding box center [907, 369] width 13 height 13
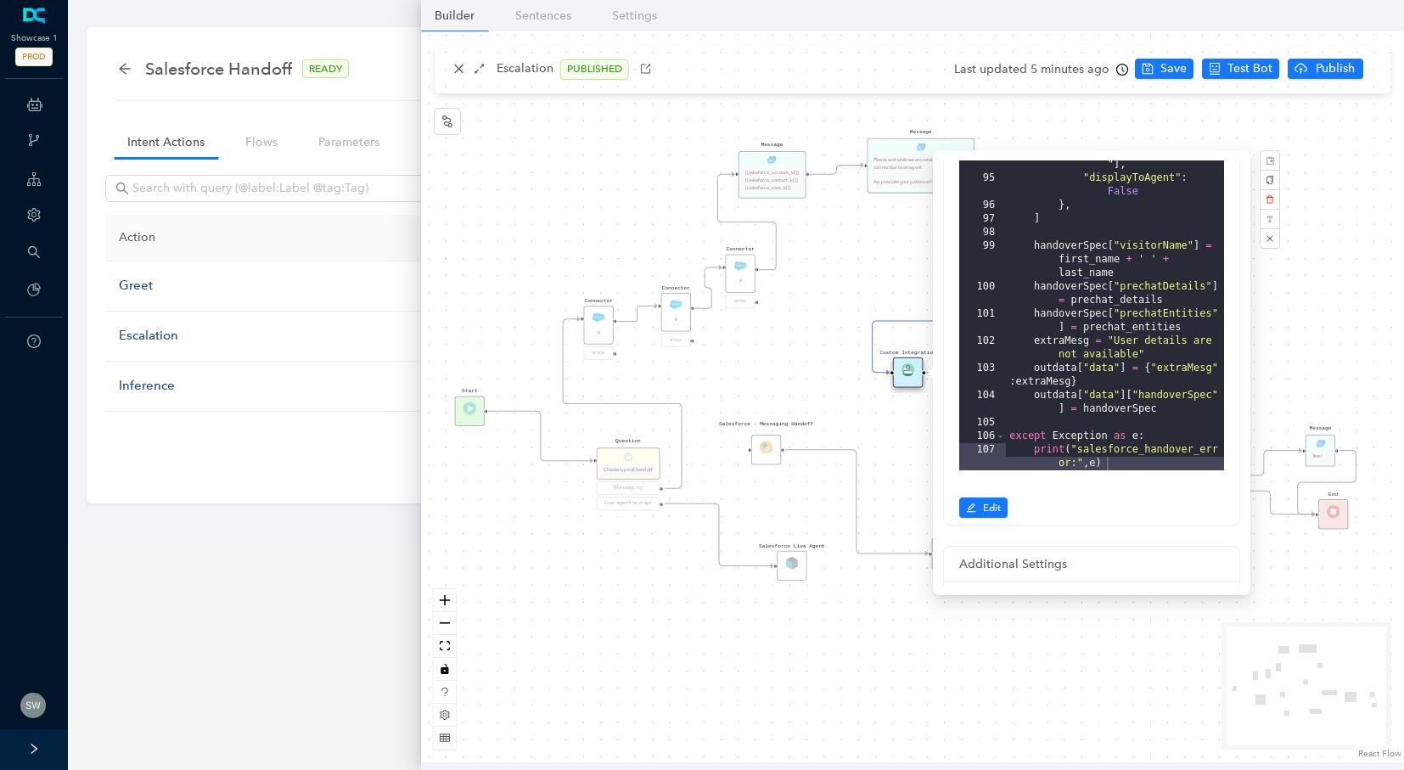
scroll to position [364, 0]
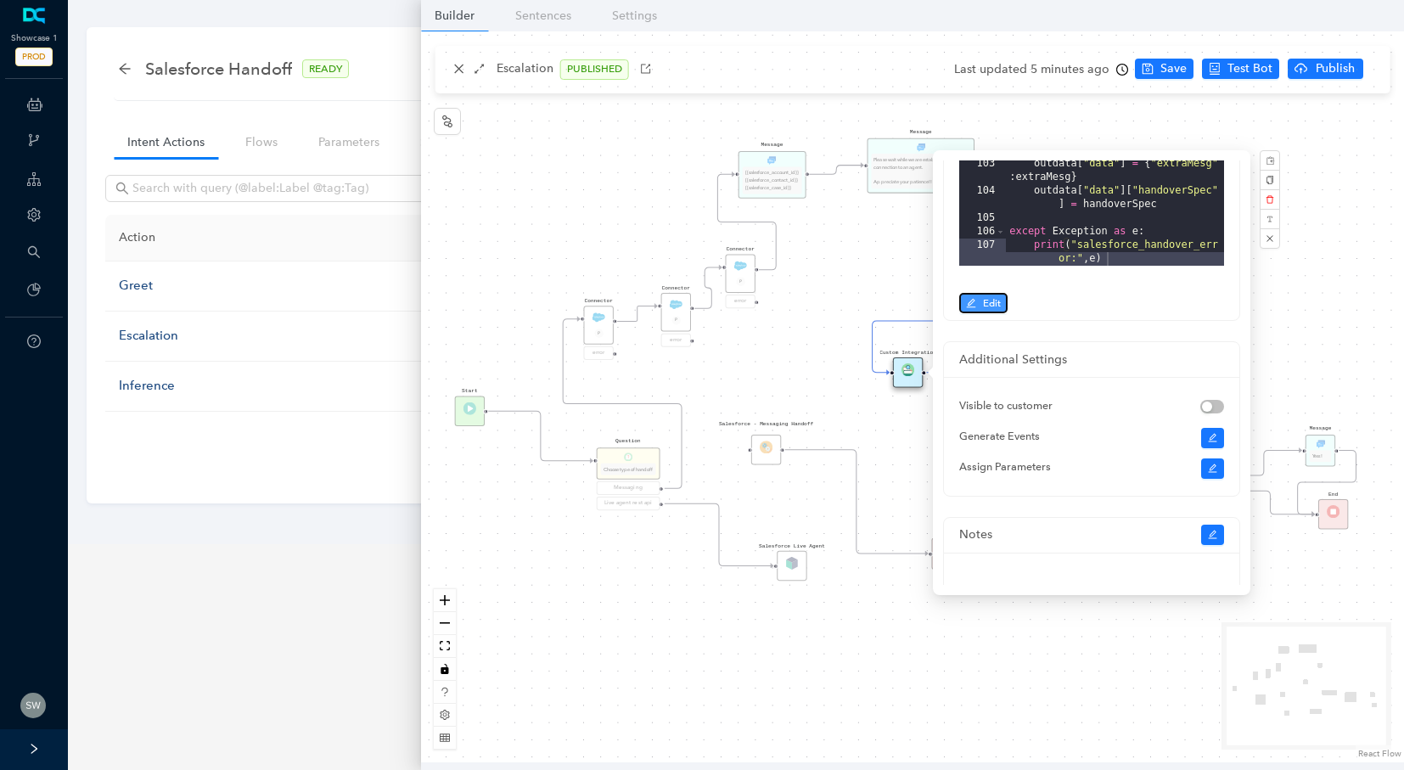
click at [974, 311] on button "Edit" at bounding box center [983, 303] width 48 height 20
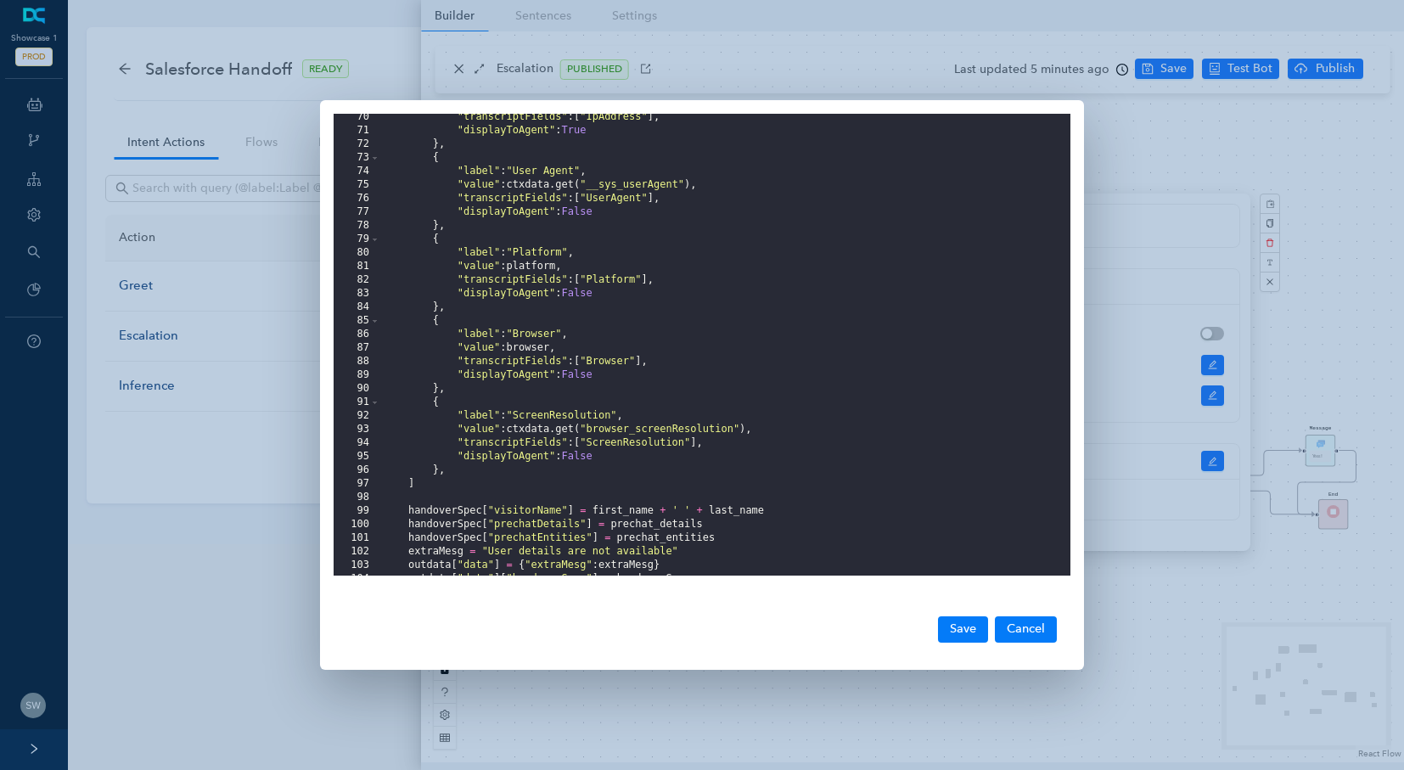
scroll to position [445, 0]
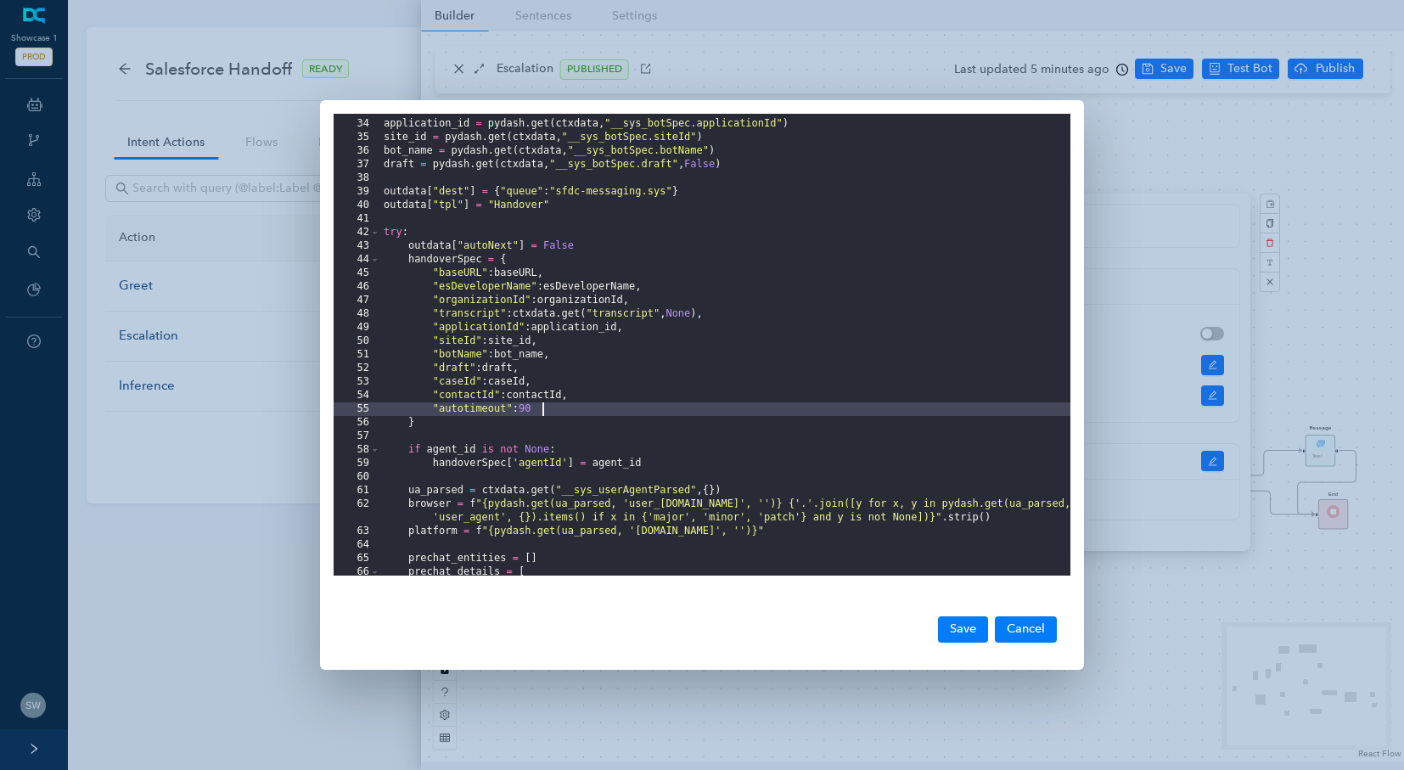
click at [553, 412] on div "application_id = pydash . get ( ctxdata , "__sys_botSpec.applicationId" ) site_…" at bounding box center [725, 348] width 690 height 489
drag, startPoint x: 553, startPoint y: 412, endPoint x: 435, endPoint y: 403, distance: 118.3
click at [435, 403] on div "application_id = pydash . get ( ctxdata , "__sys_botSpec.applicationId" ) site_…" at bounding box center [725, 348] width 690 height 489
click at [538, 411] on div "application_id = pydash . get ( ctxdata , "__sys_botSpec.applicationId" ) site_…" at bounding box center [725, 348] width 690 height 489
click at [971, 619] on button "Save" at bounding box center [963, 628] width 50 height 25
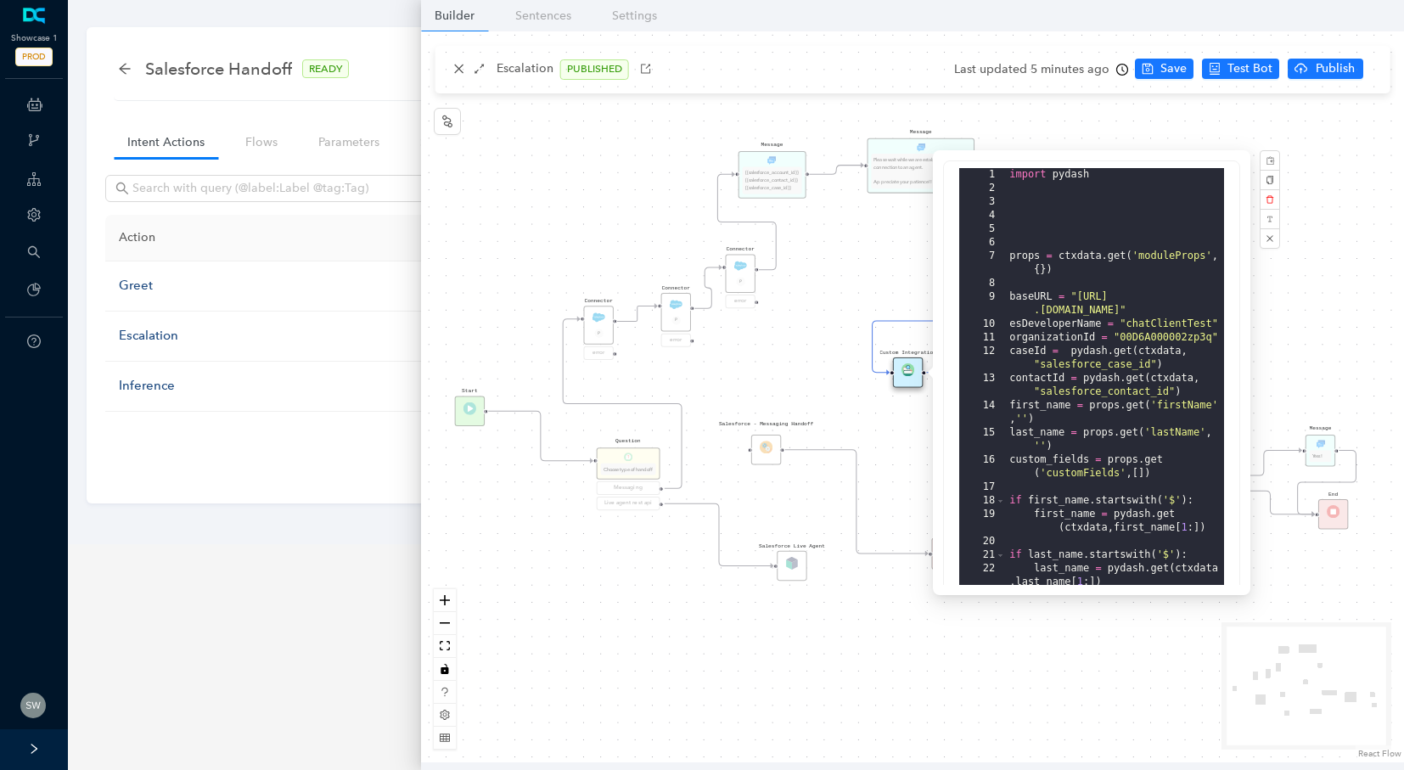
click at [1172, 78] on div "Message Please wait while we are establishing a connection to an agent. Appreci…" at bounding box center [912, 396] width 983 height 731
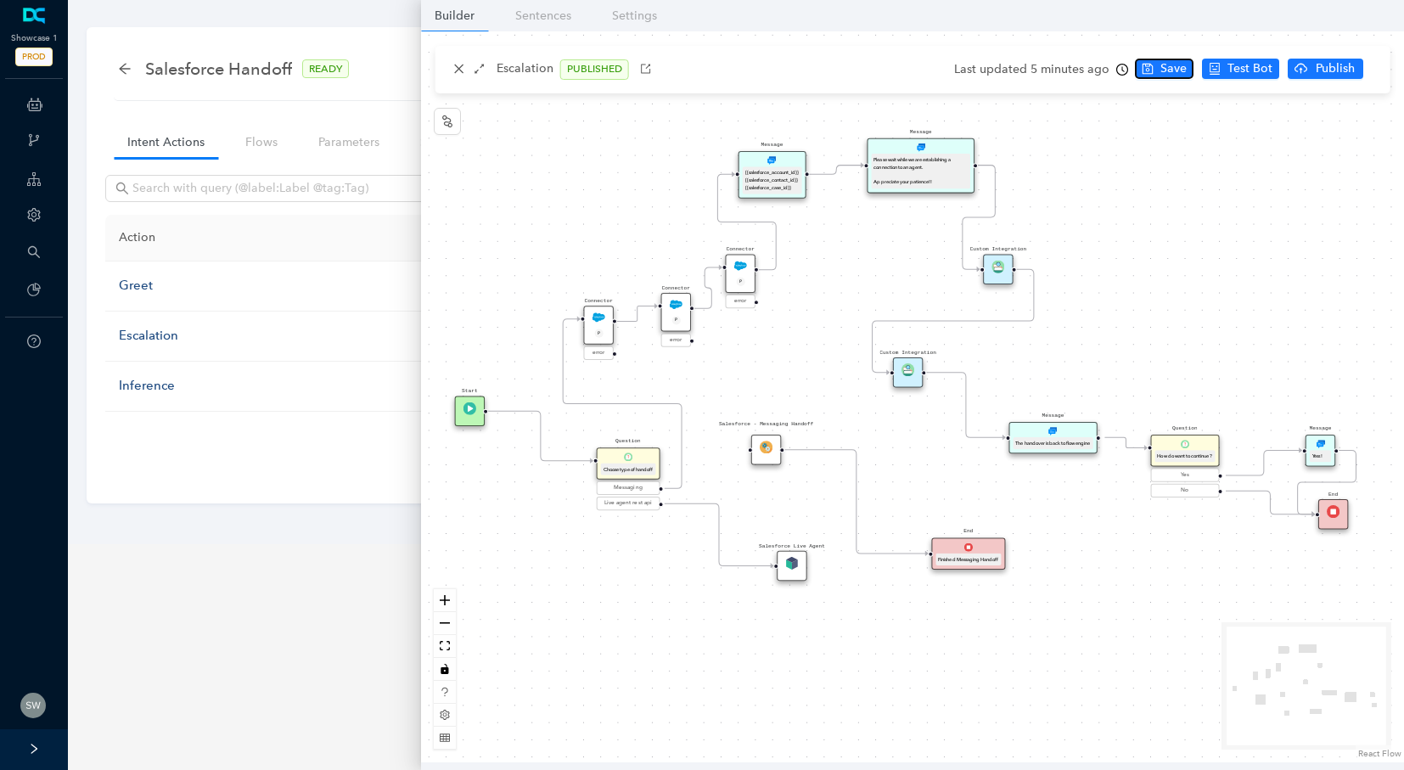
click at [1172, 78] on button "Save" at bounding box center [1164, 69] width 59 height 20
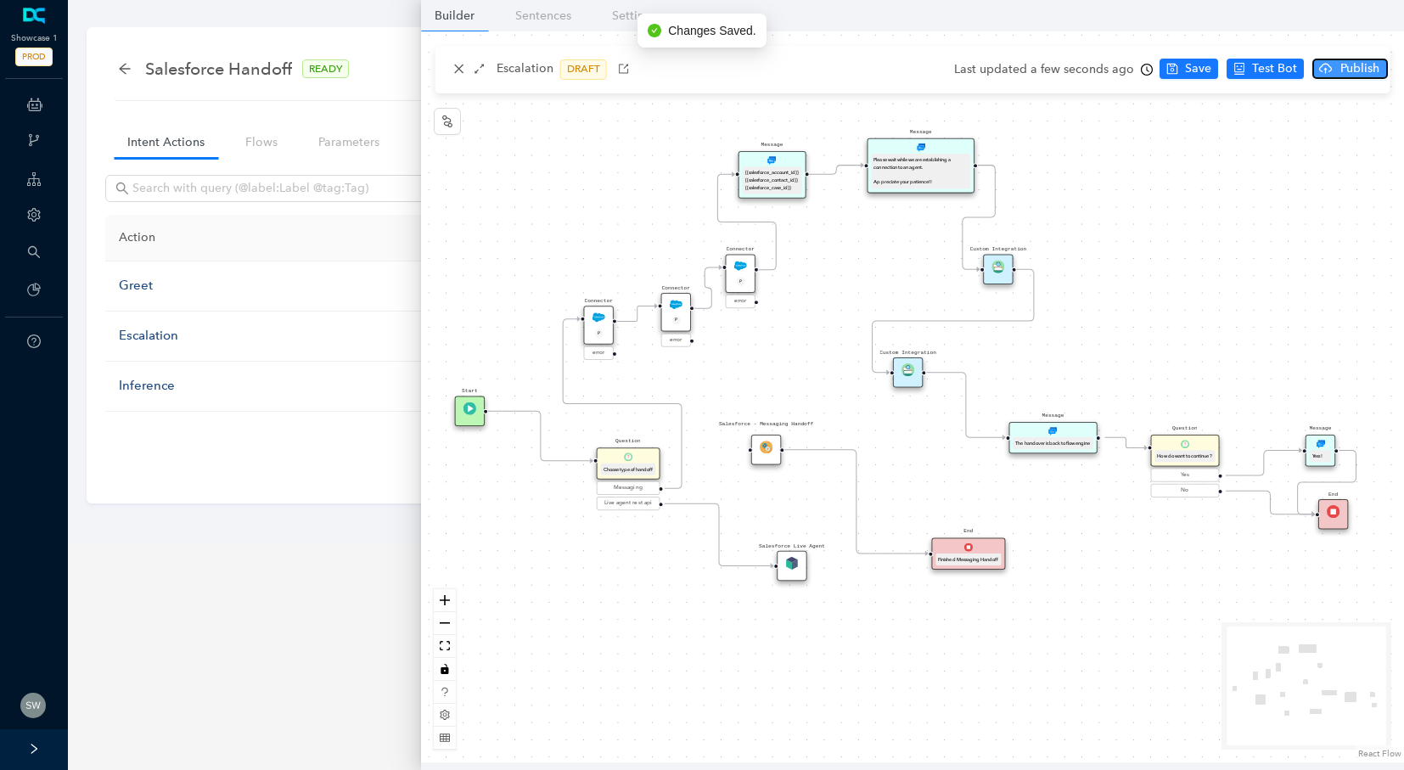
click at [1372, 70] on span "Publish" at bounding box center [1359, 68] width 42 height 19
click at [1376, 135] on span "Yes" at bounding box center [1379, 135] width 19 height 19
click at [915, 381] on div "Custom Integration" at bounding box center [908, 372] width 30 height 30
click at [914, 375] on img at bounding box center [907, 369] width 13 height 13
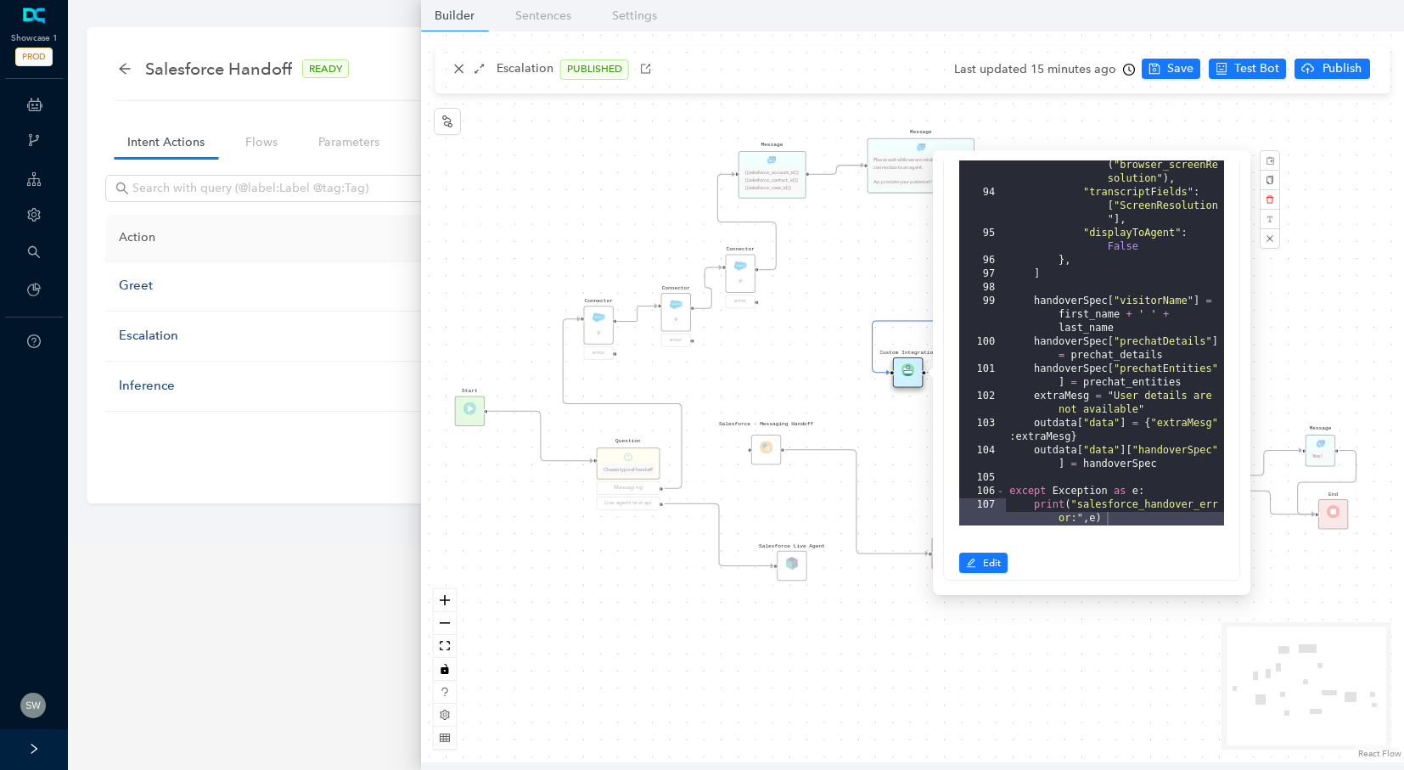
scroll to position [176, 0]
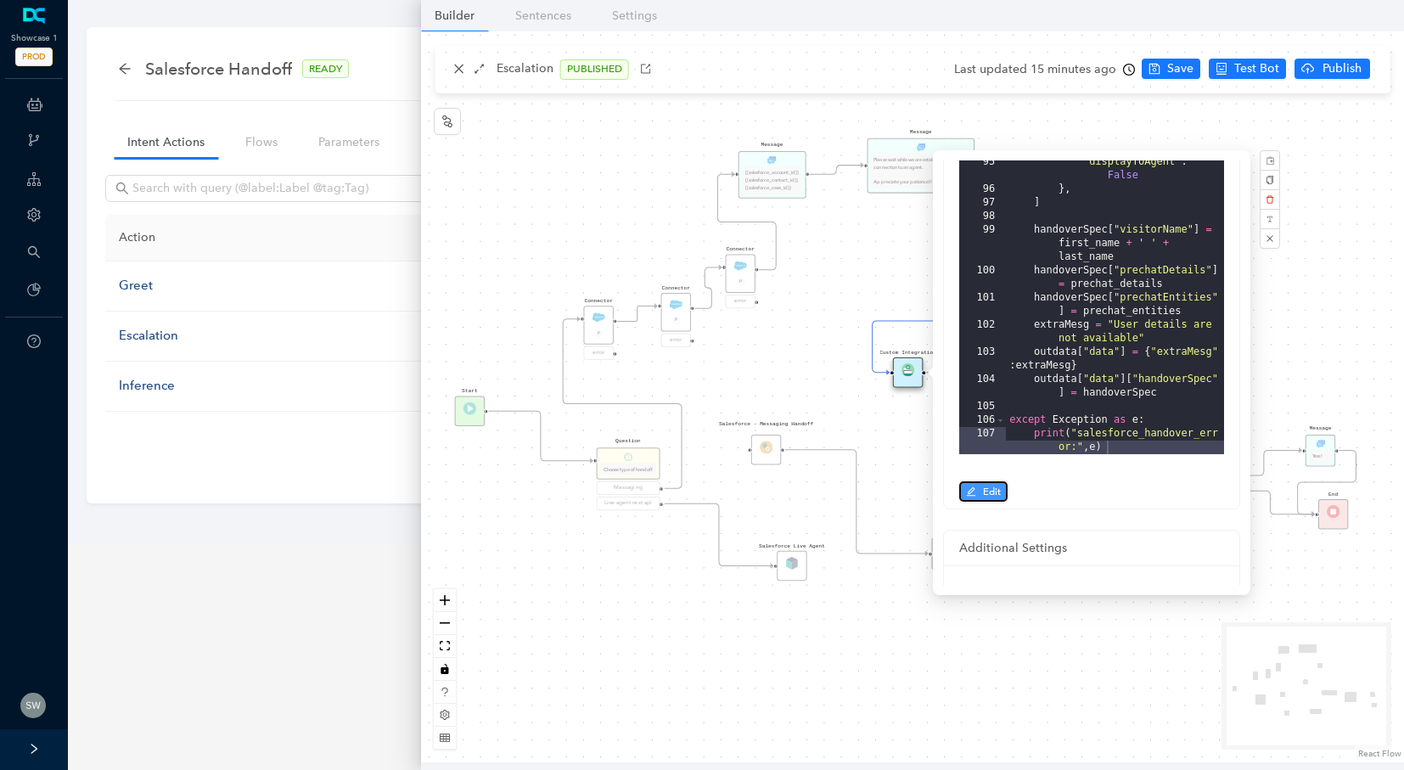
click at [993, 495] on span "Edit" at bounding box center [992, 491] width 18 height 15
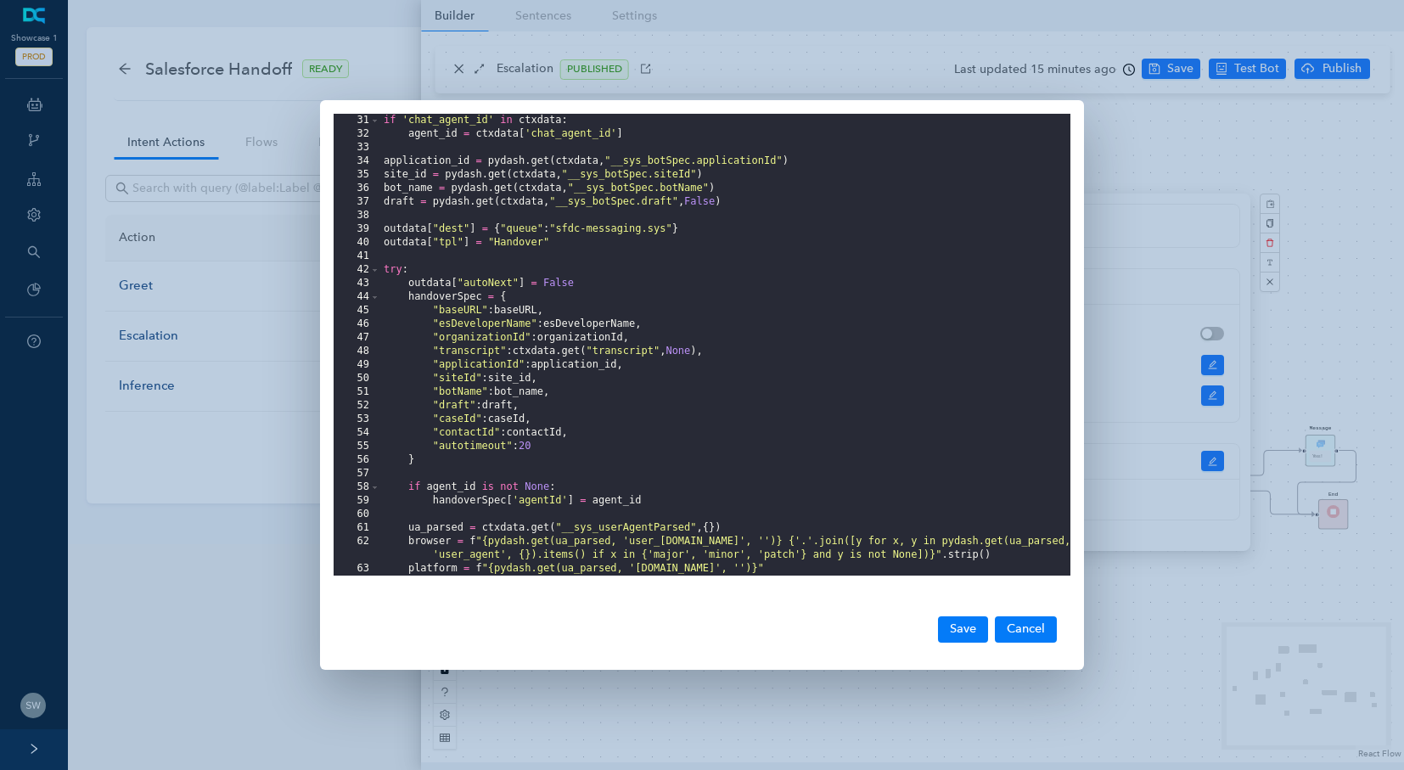
scroll to position [0, 0]
click at [468, 446] on div "if 'chat_agent_id' in ctxdata : agent_id = ctxdata [ 'chat_agent_id' ] applicat…" at bounding box center [725, 358] width 690 height 489
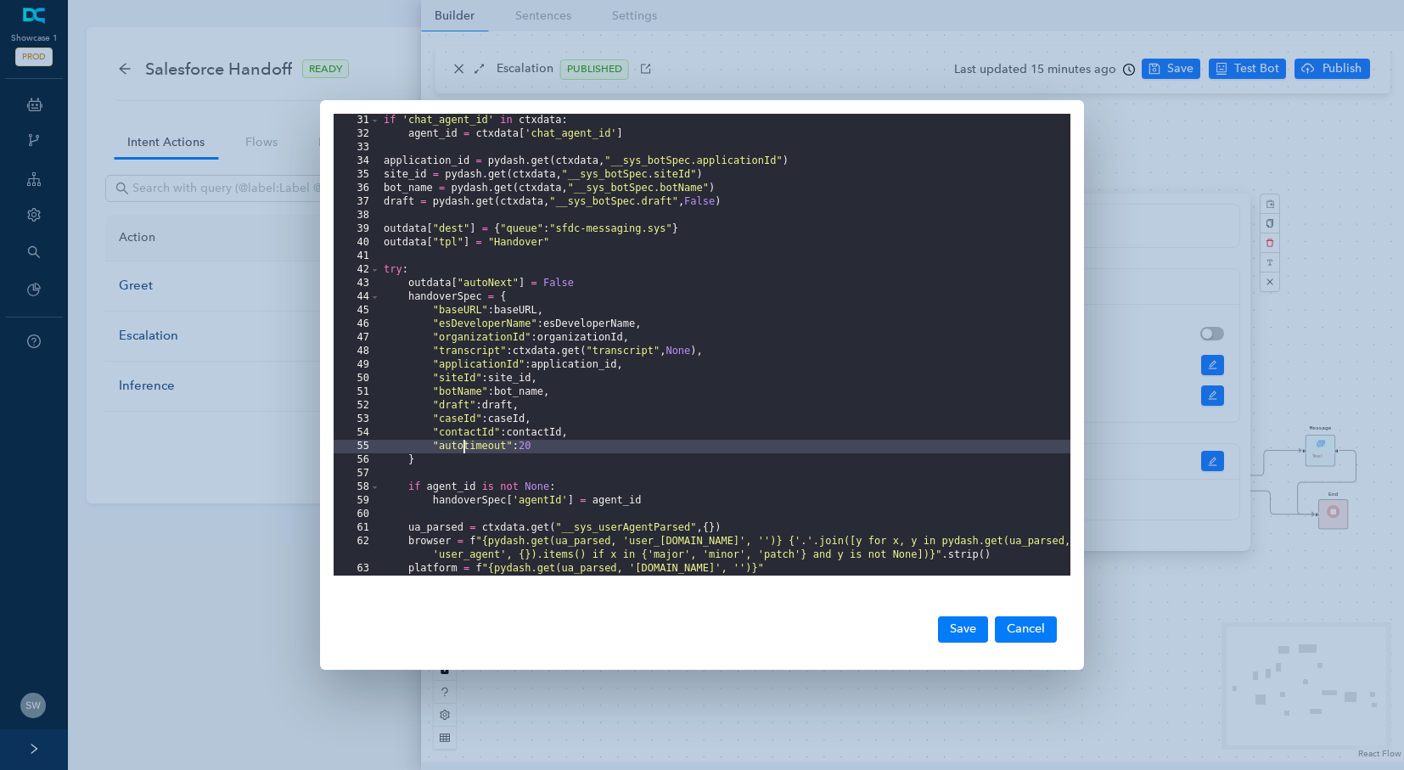
click at [464, 446] on div "if 'chat_agent_id' in ctxdata : agent_id = ctxdata [ 'chat_agent_id' ] applicat…" at bounding box center [725, 358] width 690 height 489
click at [965, 633] on button "Save" at bounding box center [963, 628] width 50 height 25
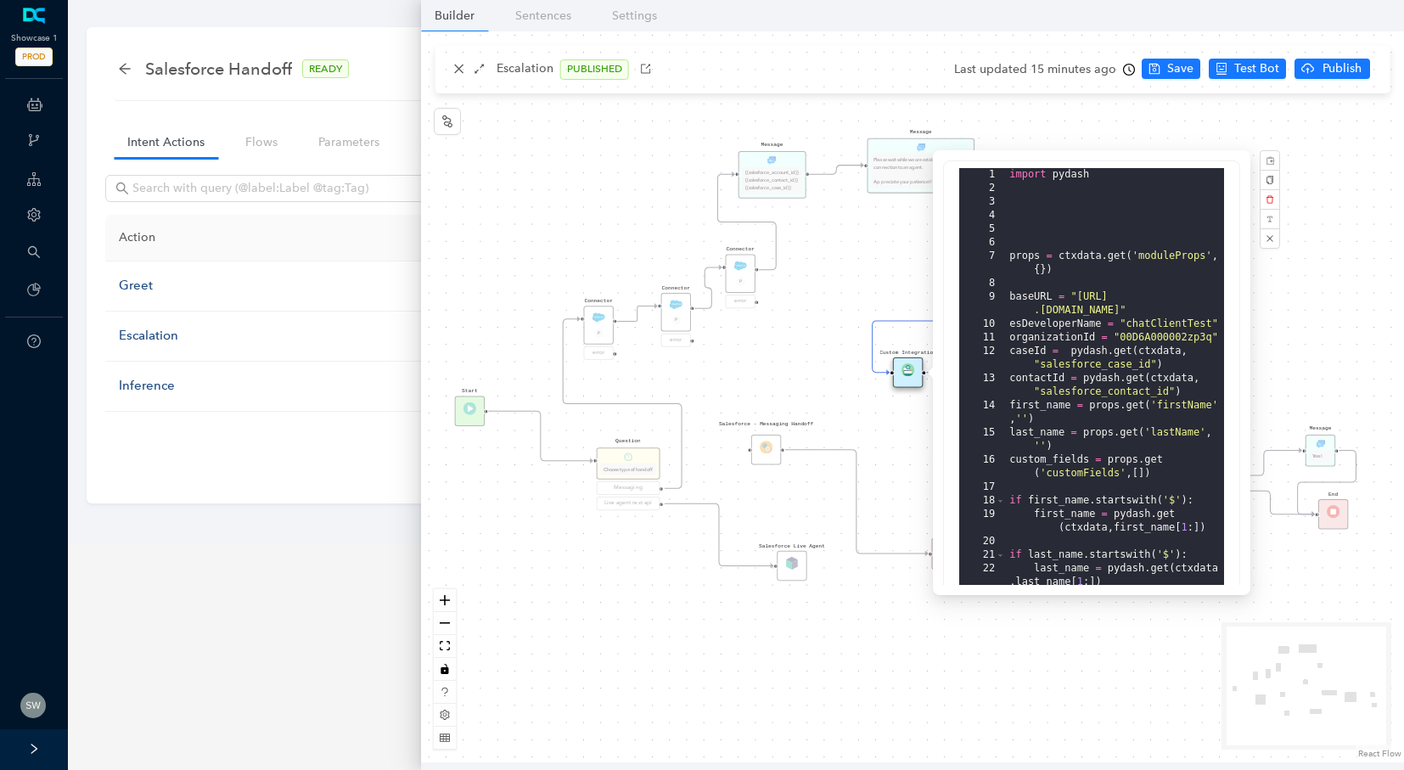
click at [1163, 76] on div "Message Please wait while we are establishing a connection to an agent. Appreci…" at bounding box center [912, 396] width 983 height 731
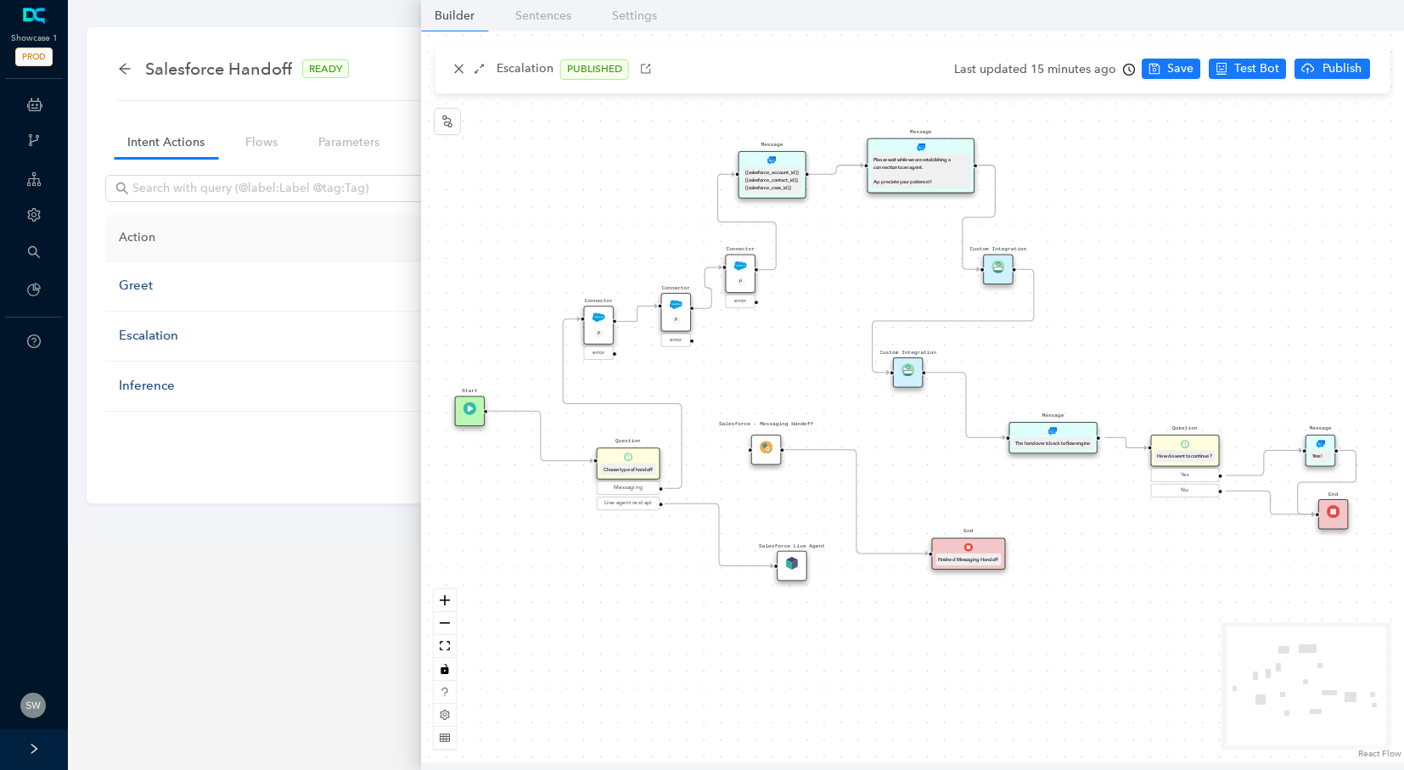
click at [1161, 76] on button "Save" at bounding box center [1170, 69] width 59 height 20
click at [1359, 68] on span "Publish" at bounding box center [1352, 68] width 42 height 19
click at [1356, 72] on span "Publish" at bounding box center [1359, 68] width 42 height 19
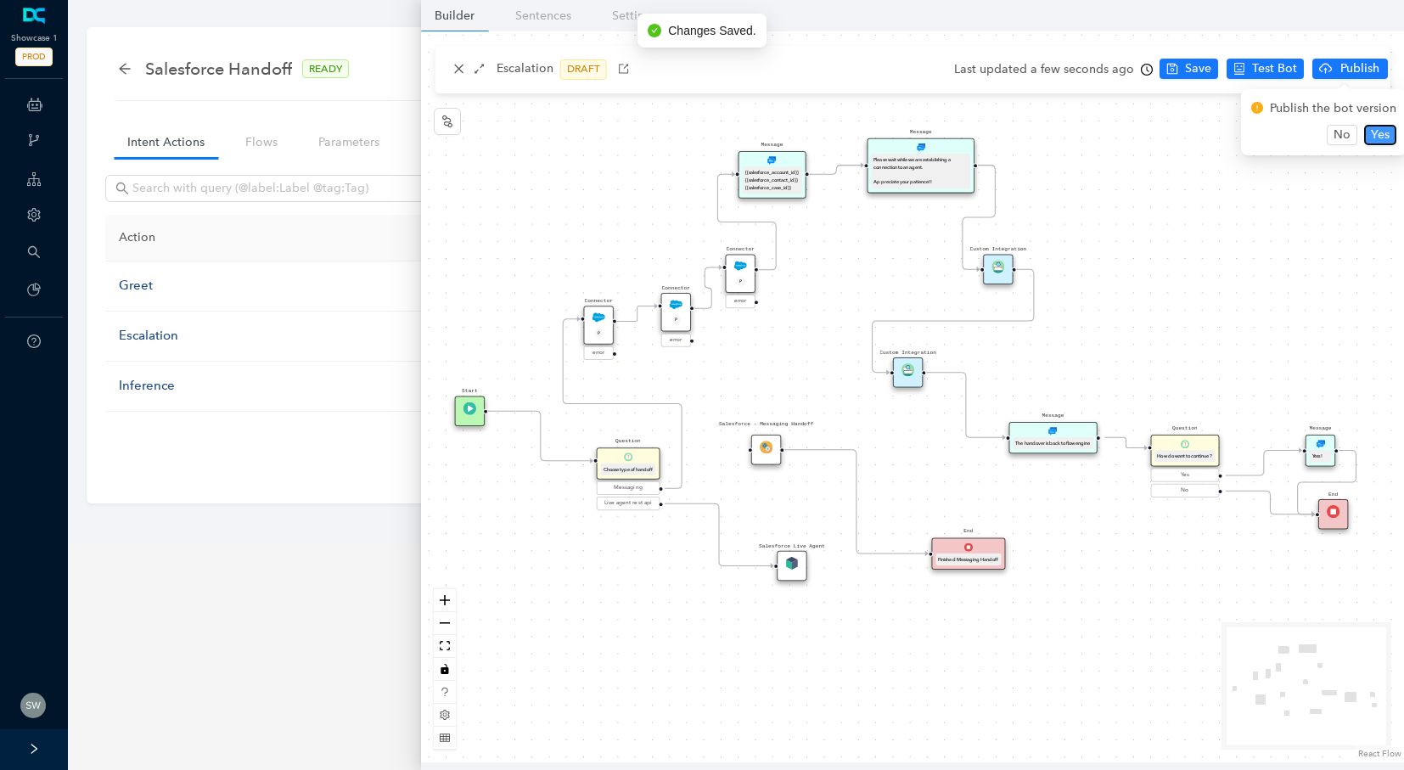
click at [1370, 131] on span "Yes" at bounding box center [1379, 135] width 19 height 19
